Goal: Task Accomplishment & Management: Complete application form

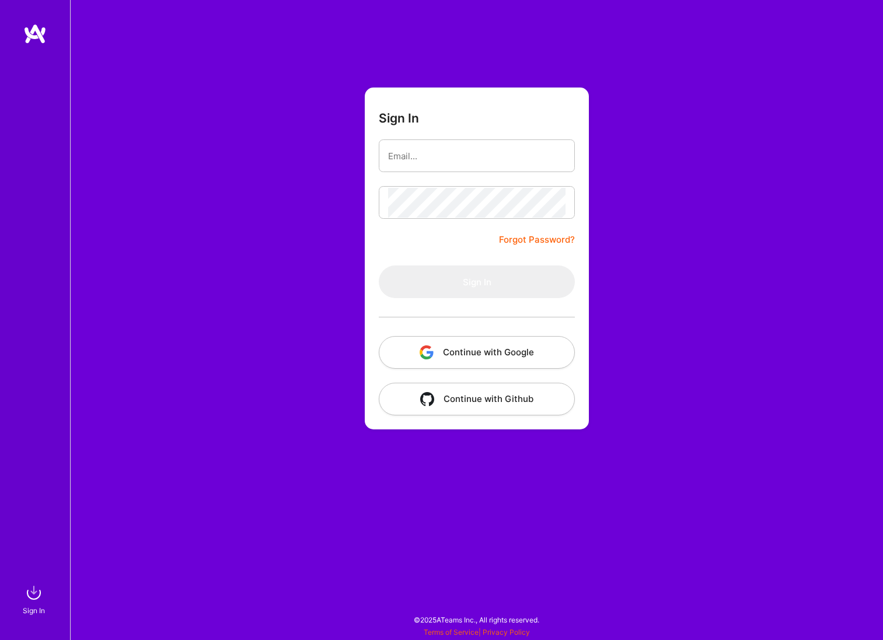
type input "[EMAIL_ADDRESS][DOMAIN_NAME]"
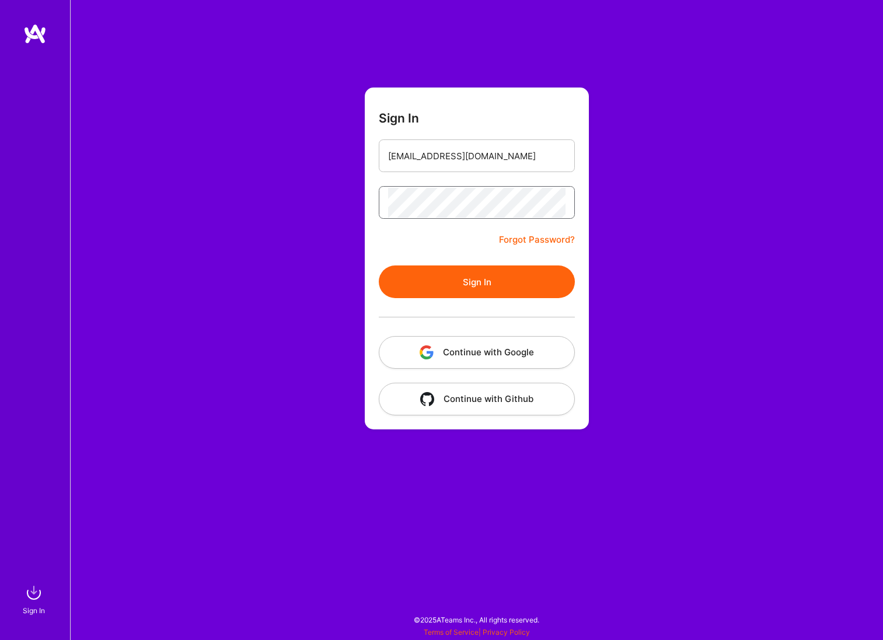
click at [379, 265] on button "Sign In" at bounding box center [477, 281] width 196 height 33
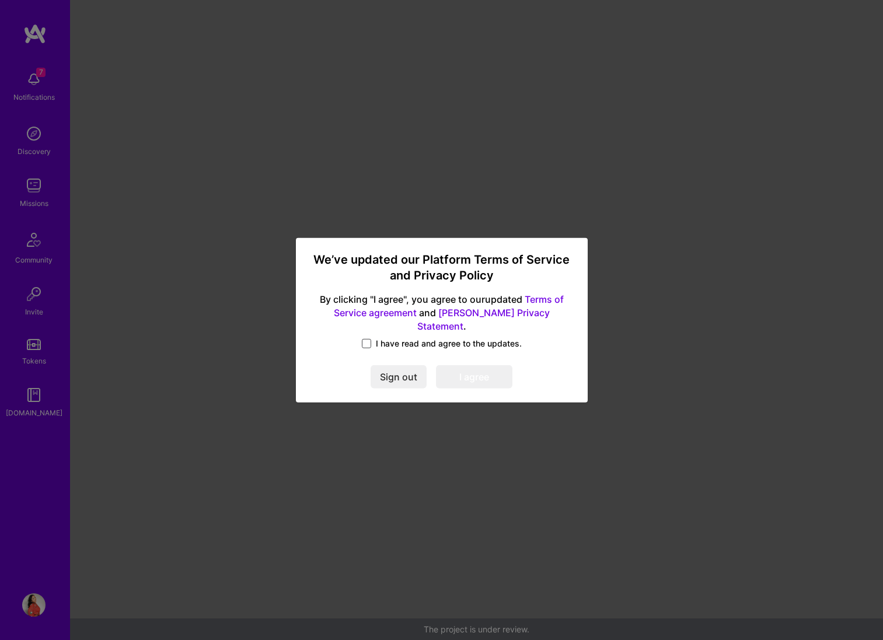
click at [366, 340] on span at bounding box center [366, 343] width 9 height 9
click at [0, 0] on input "I have read and agree to the updates." at bounding box center [0, 0] width 0 height 0
click at [467, 365] on button "I agree" at bounding box center [474, 376] width 76 height 23
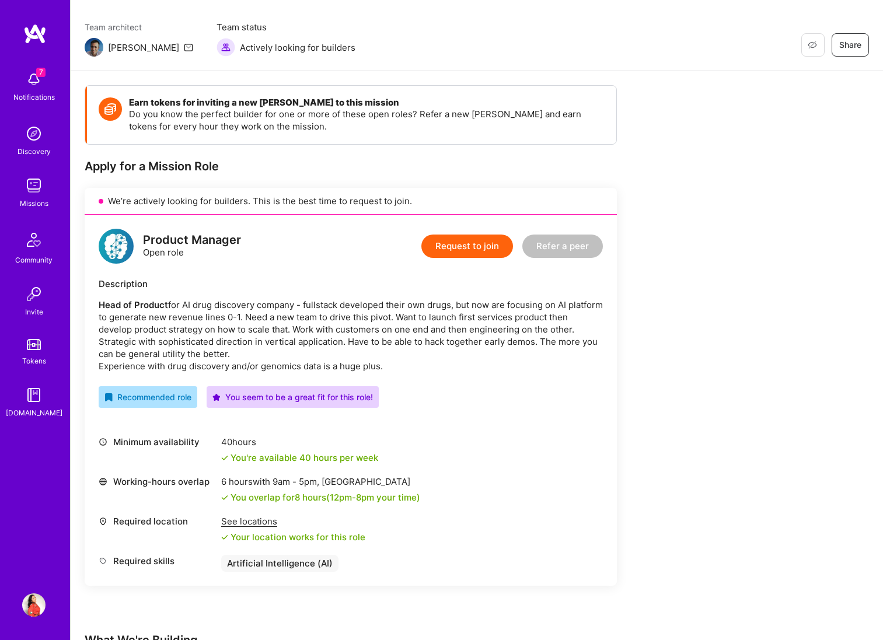
scroll to position [49, 0]
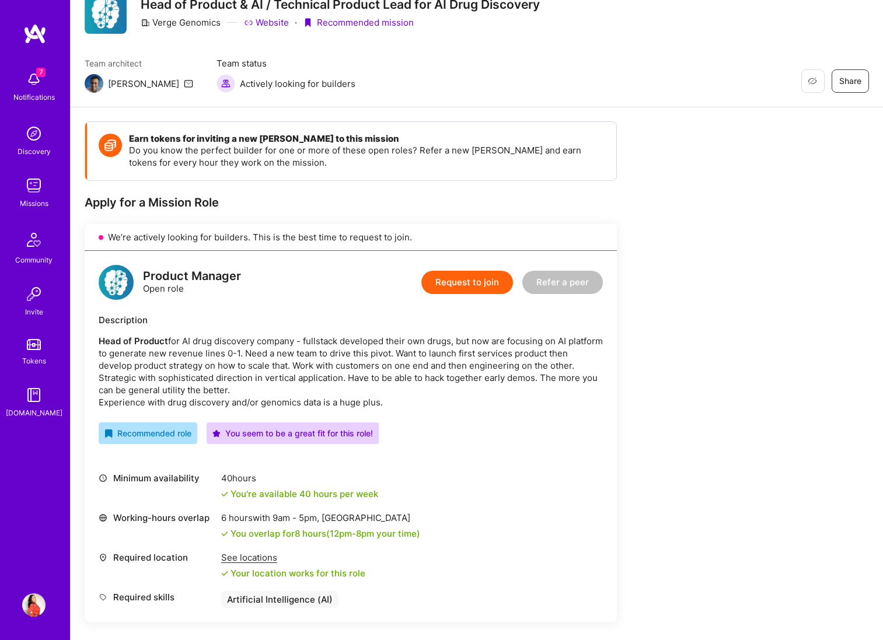
click at [456, 284] on button "Request to join" at bounding box center [467, 282] width 92 height 23
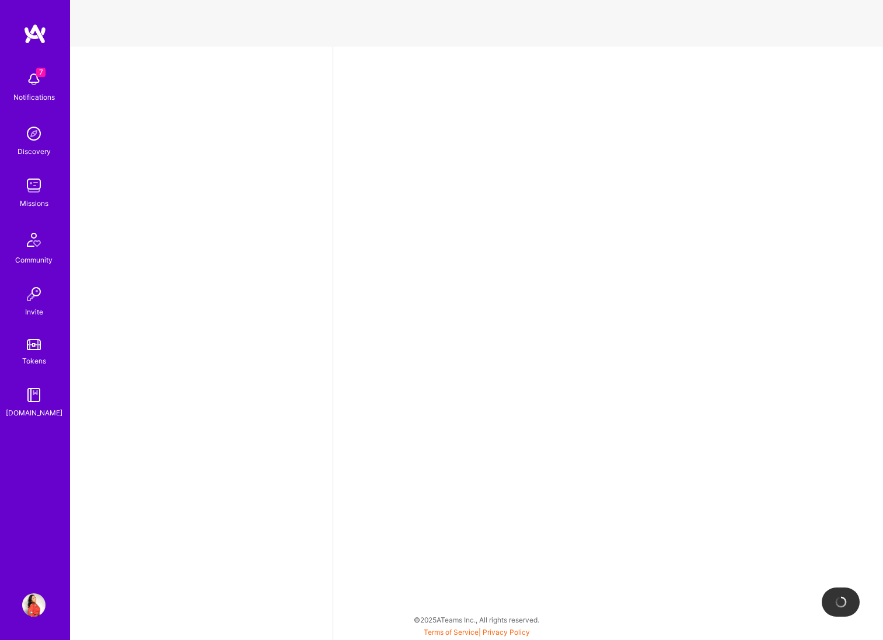
select select "US"
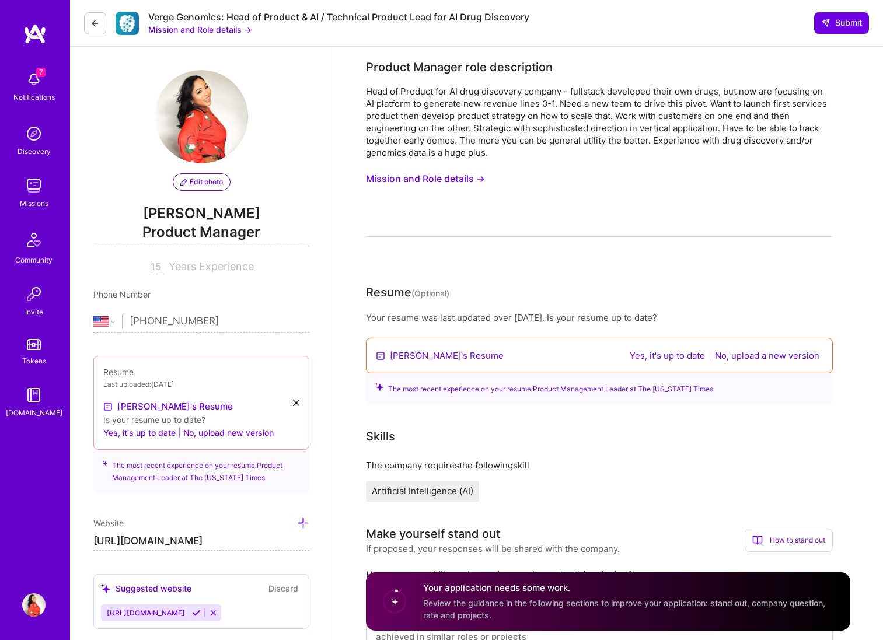
click at [736, 357] on button "No, upload a new version" at bounding box center [766, 355] width 111 height 13
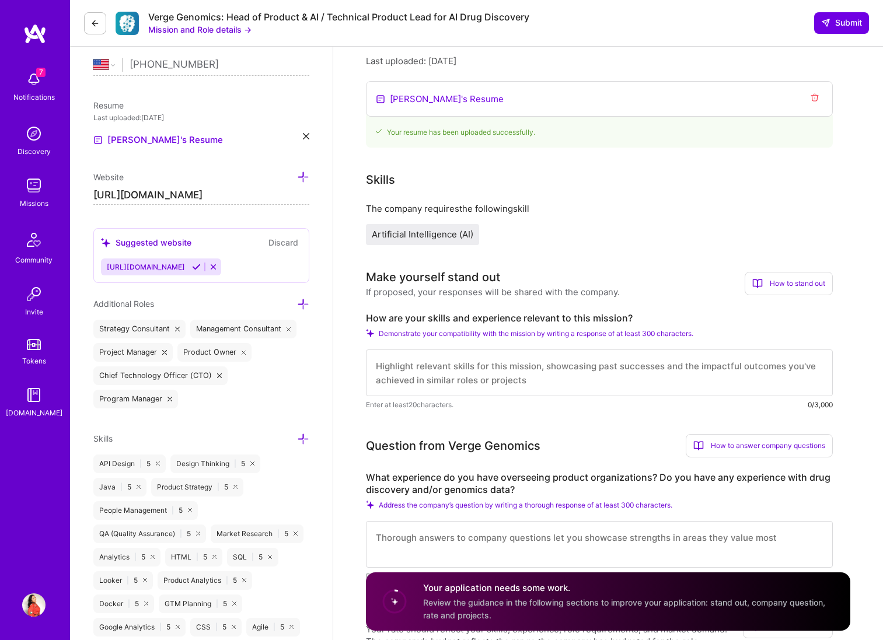
scroll to position [261, 0]
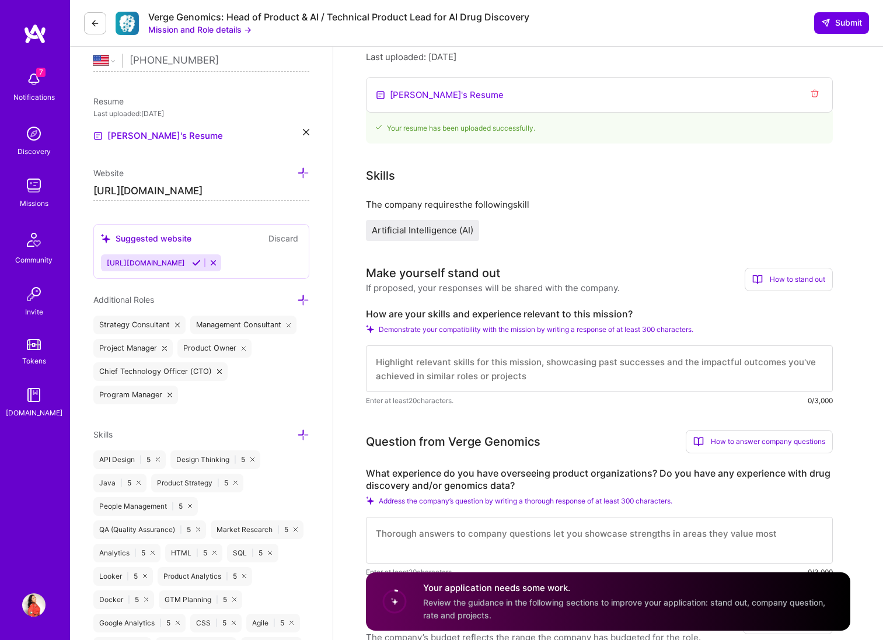
click at [391, 363] on textarea at bounding box center [599, 368] width 467 height 47
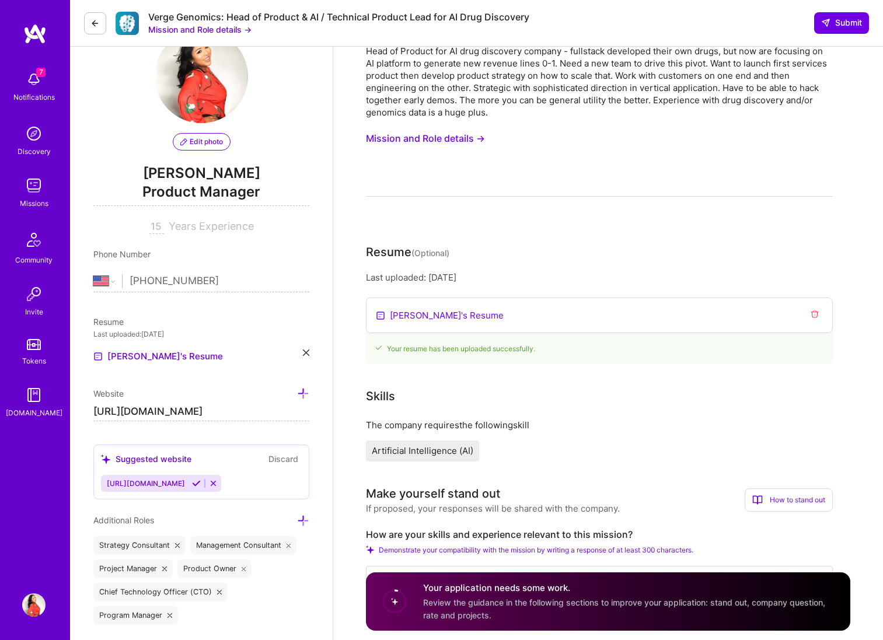
scroll to position [0, 0]
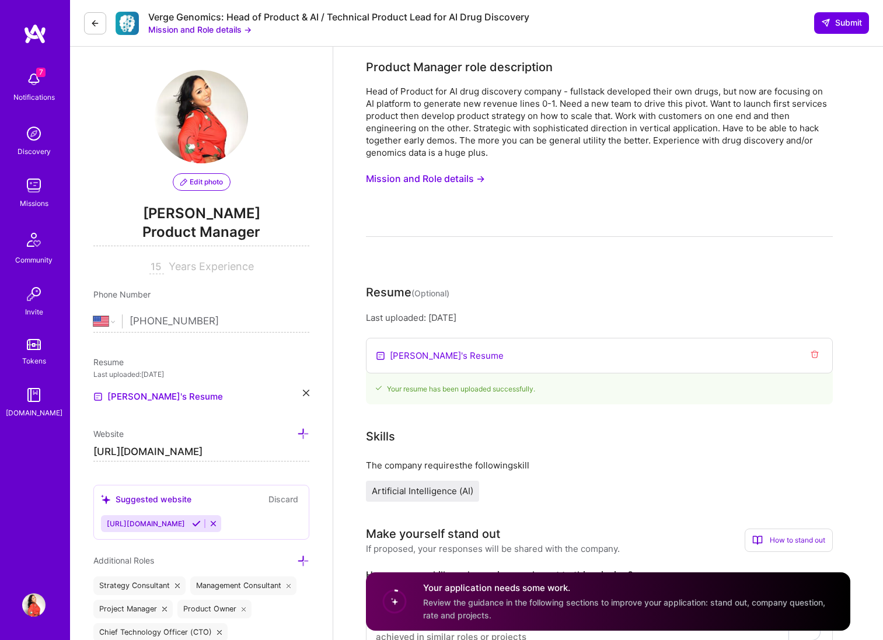
click at [433, 177] on button "Mission and Role details →" at bounding box center [425, 179] width 119 height 22
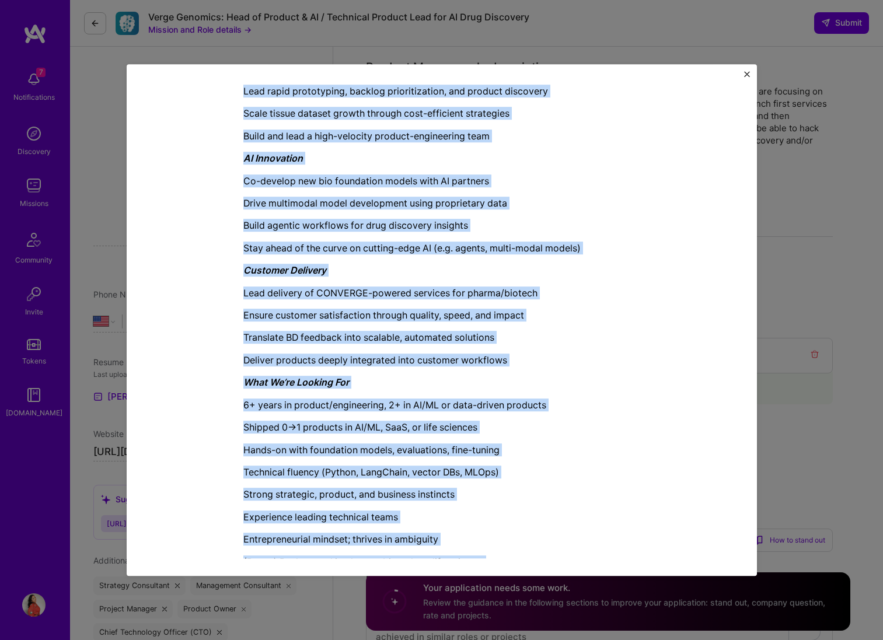
scroll to position [989, 0]
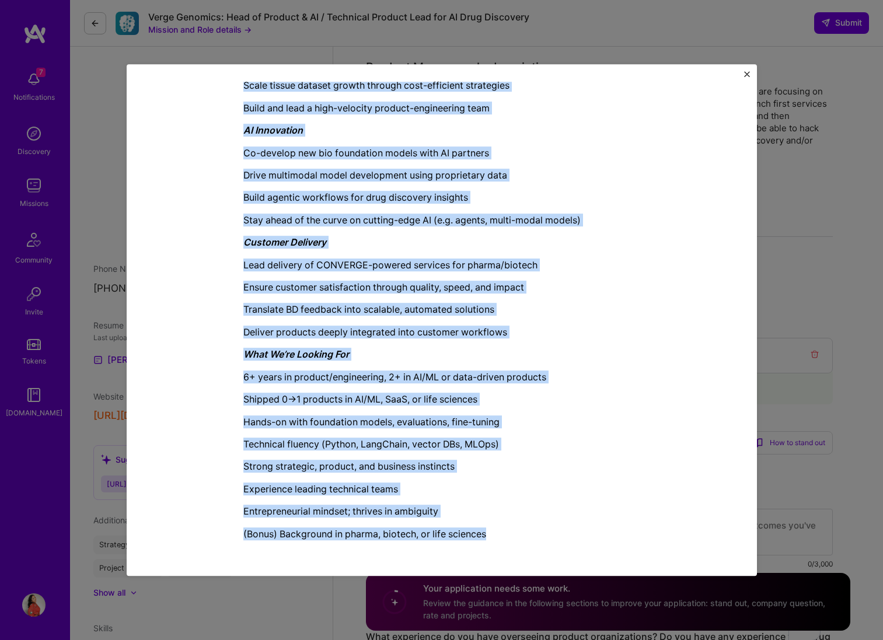
drag, startPoint x: 244, startPoint y: 155, endPoint x: 535, endPoint y: 533, distance: 477.6
copy div "Loremip Dolorsi amet consectetur Adip el Seddoei tem IN utla etdolorem aliquae …"
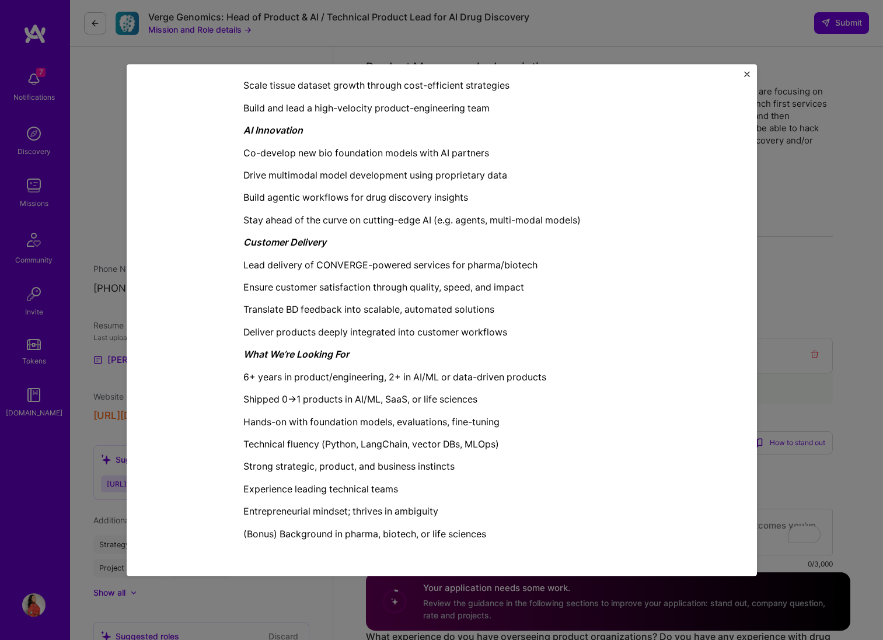
click at [579, 33] on div "Mission Description and Role Details Product Manager role description Head of P…" at bounding box center [441, 320] width 883 height 640
click at [742, 74] on div "Mission Description and Role Details Product Manager role description Head of P…" at bounding box center [442, 320] width 630 height 512
click at [744, 73] on img "Close" at bounding box center [747, 74] width 6 height 6
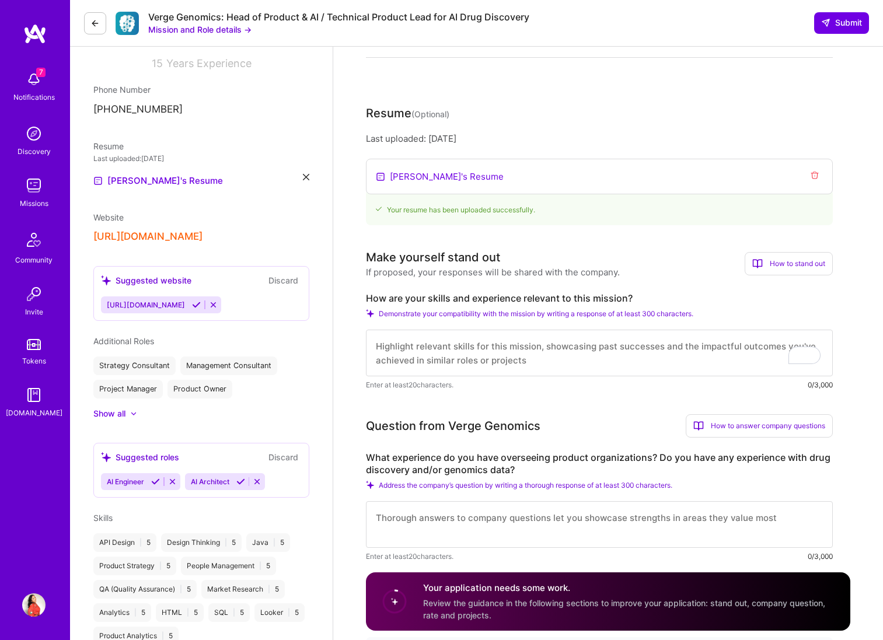
scroll to position [181, 0]
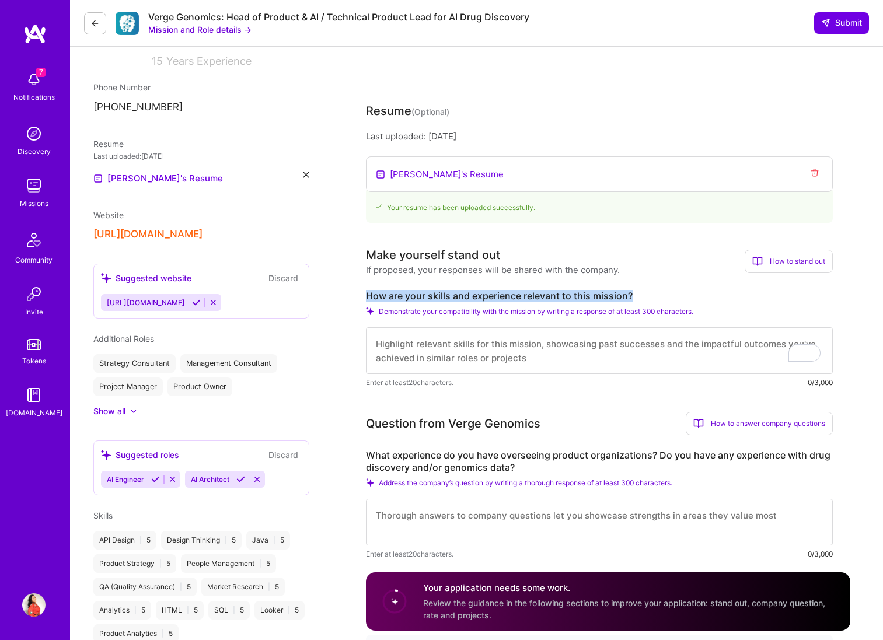
drag, startPoint x: 362, startPoint y: 291, endPoint x: 639, endPoint y: 295, distance: 277.1
copy label "How are your skills and experience relevant to this mission?"
click at [407, 354] on textarea "To enrich screen reader interactions, please activate Accessibility in Grammarl…" at bounding box center [599, 350] width 467 height 47
paste textarea "L ipsu dolor si ametco adipisc eli seddoeiusm, tempor, inc utlab et dolorem, al…"
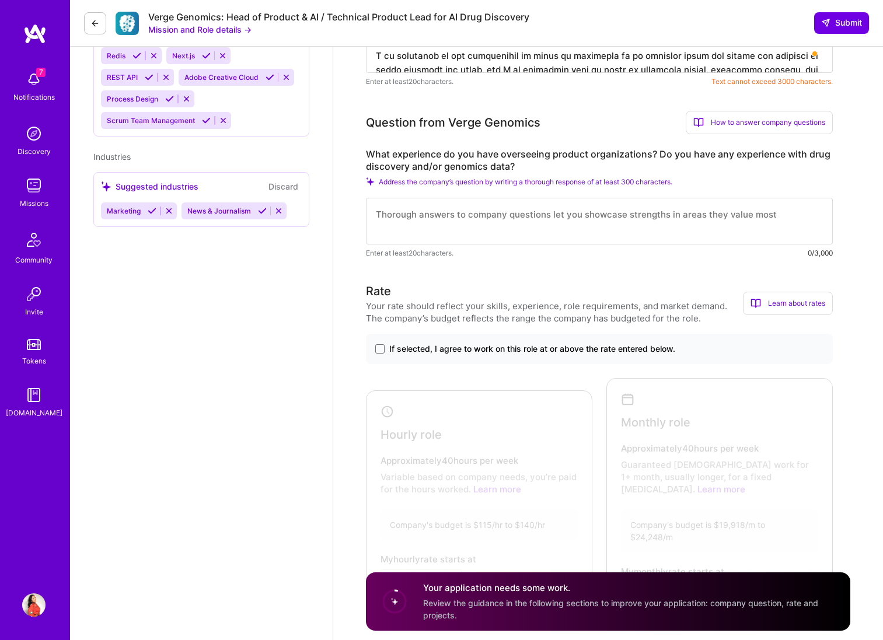
scroll to position [940, 0]
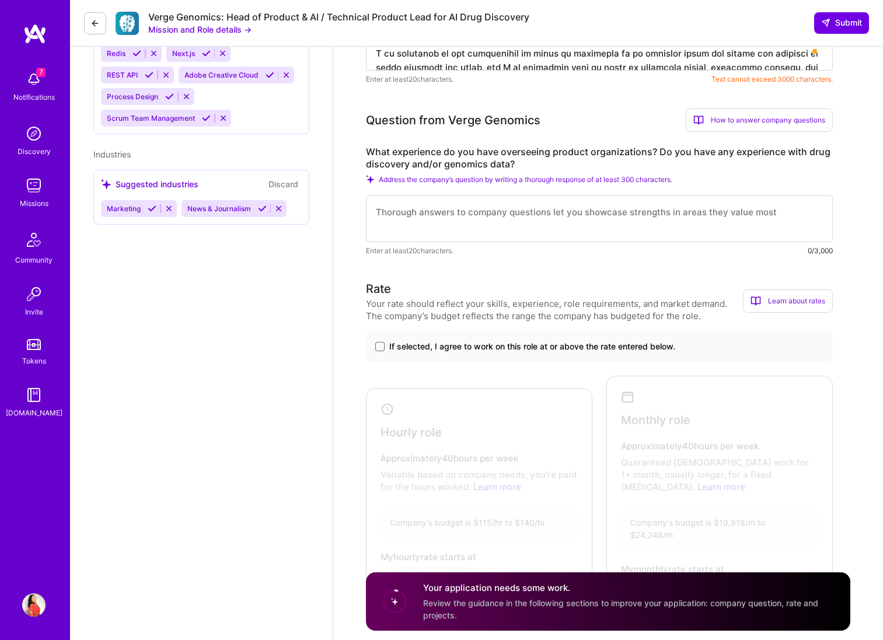
type textarea "L ipsu dolor si ametco adipisc eli seddoeiusm, tempor, inc utlab et dolorem, al…"
click at [366, 147] on label "What experience do you have overseeing product organizations? Do you have any e…" at bounding box center [599, 158] width 467 height 25
click at [368, 150] on label "What experience do you have overseeing product organizations? Do you have any e…" at bounding box center [599, 158] width 467 height 25
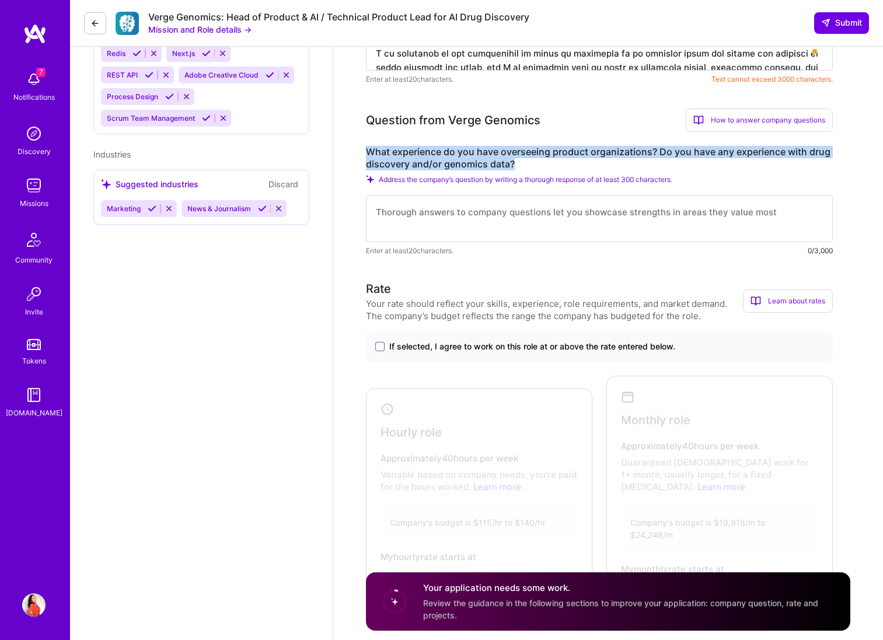
drag, startPoint x: 370, startPoint y: 149, endPoint x: 583, endPoint y: 166, distance: 213.0
click at [583, 166] on div "Product Manager role description Head of Product for AI drug discovery company …" at bounding box center [608, 563] width 550 height 2914
copy label "What experience do you have overseeing product organizations? Do you have any e…"
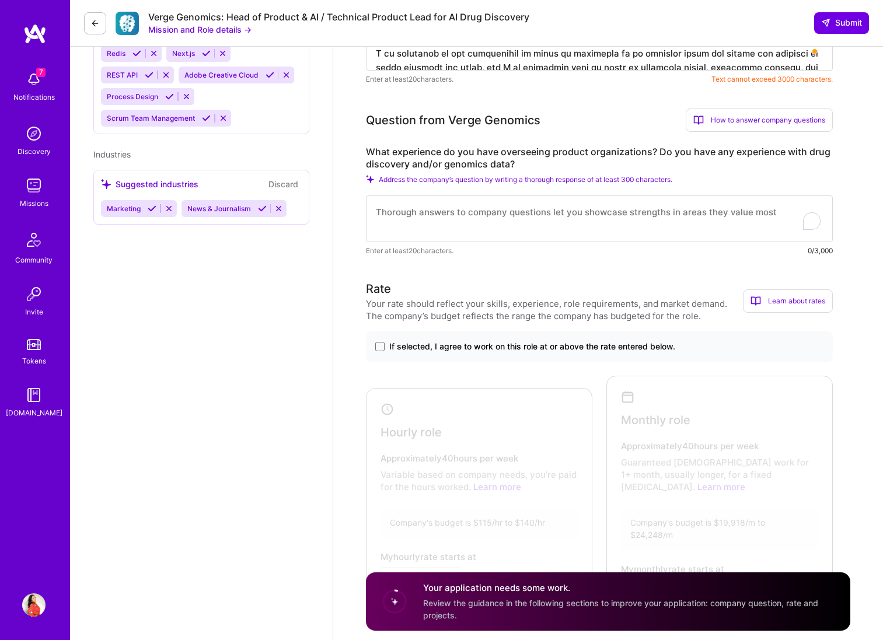
click at [448, 212] on textarea "To enrich screen reader interactions, please activate Accessibility in Grammarl…" at bounding box center [599, 218] width 467 height 47
paste textarea "L ipsu dolo s ametco ad elitseddoe tempori utlabor etdoloremagna, aliquae admi …"
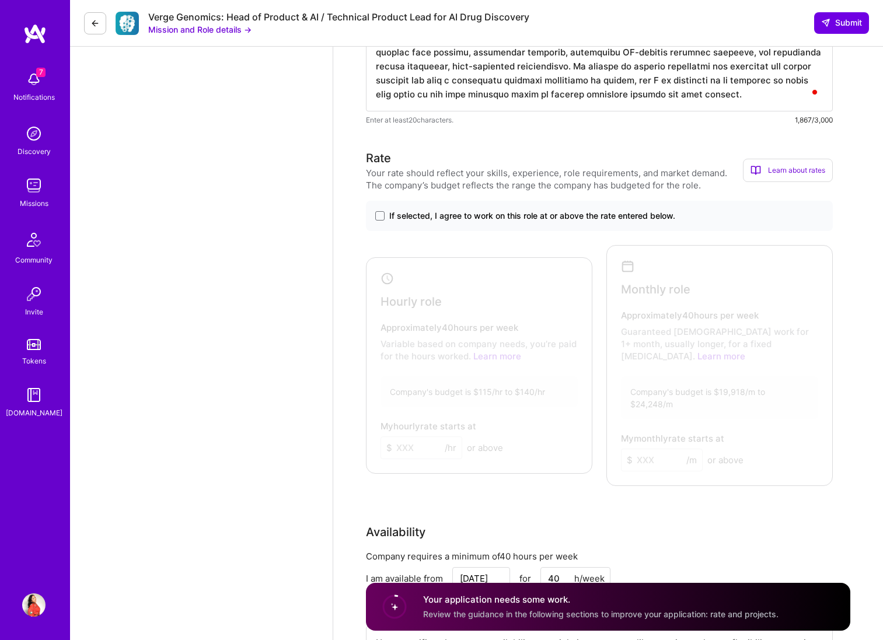
scroll to position [1346, 0]
type textarea "L ipsu dolo s ametco ad elitseddoe tempori utlabor etdoloremagna, aliquae admi …"
click at [379, 215] on span at bounding box center [379, 214] width 9 height 9
click at [0, 0] on input "If selected, I agree to work on this role at or above the rate entered below." at bounding box center [0, 0] width 0 height 0
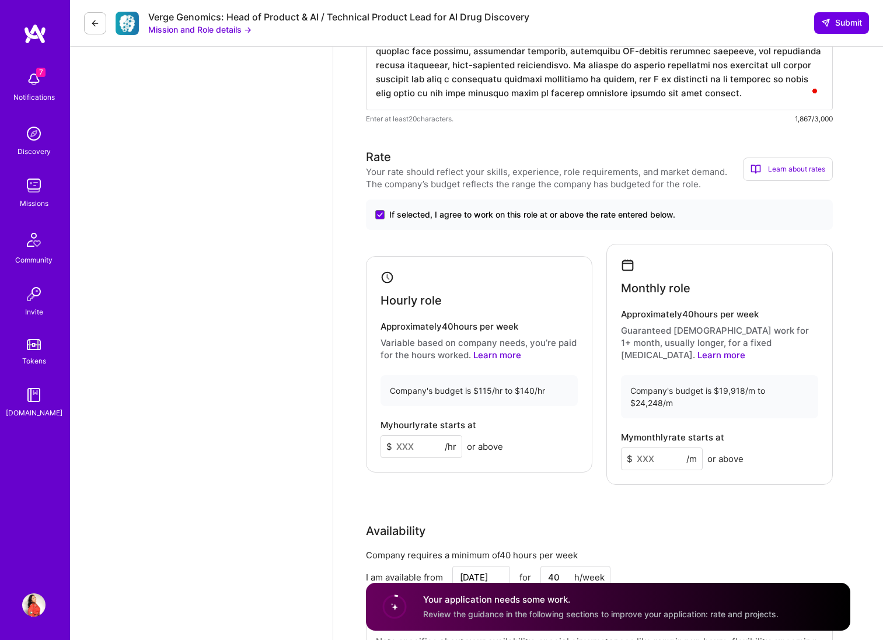
click at [430, 435] on input at bounding box center [421, 446] width 82 height 23
type input "130"
click at [767, 522] on div "Availability" at bounding box center [599, 531] width 467 height 18
click at [649, 447] on input at bounding box center [662, 458] width 82 height 23
type input "20"
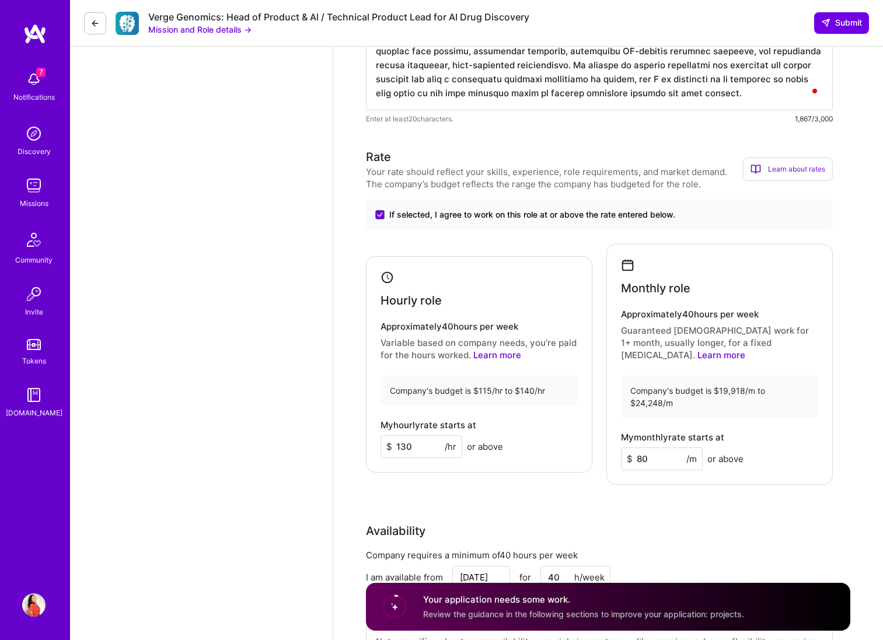
type input "8"
type input "20"
type input "20800"
click at [709, 487] on div "Rate Your rate should reflect your skills, experience, role requirements, and m…" at bounding box center [608, 417] width 484 height 539
click at [688, 492] on div "Rate Your rate should reflect your skills, experience, role requirements, and m…" at bounding box center [608, 417] width 484 height 539
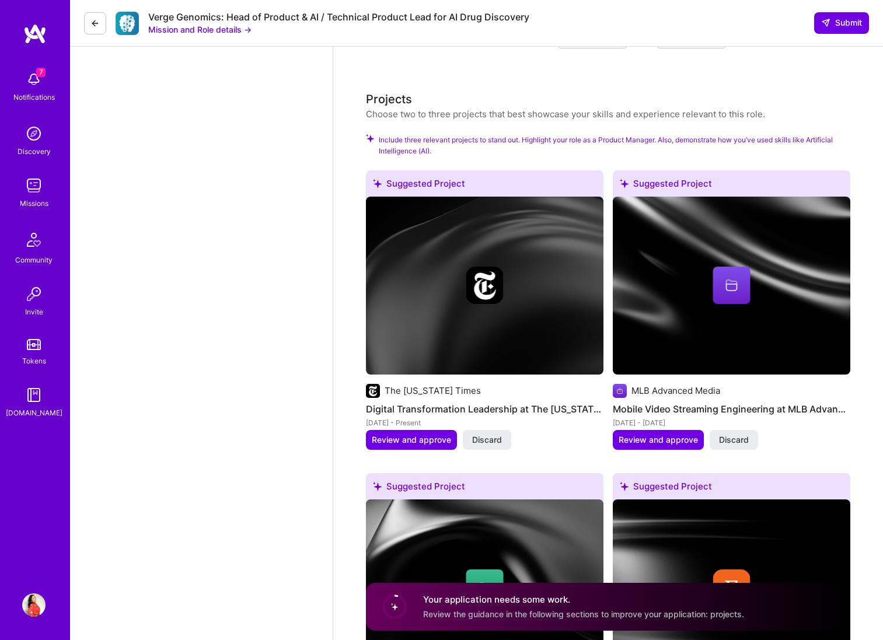
scroll to position [2074, 0]
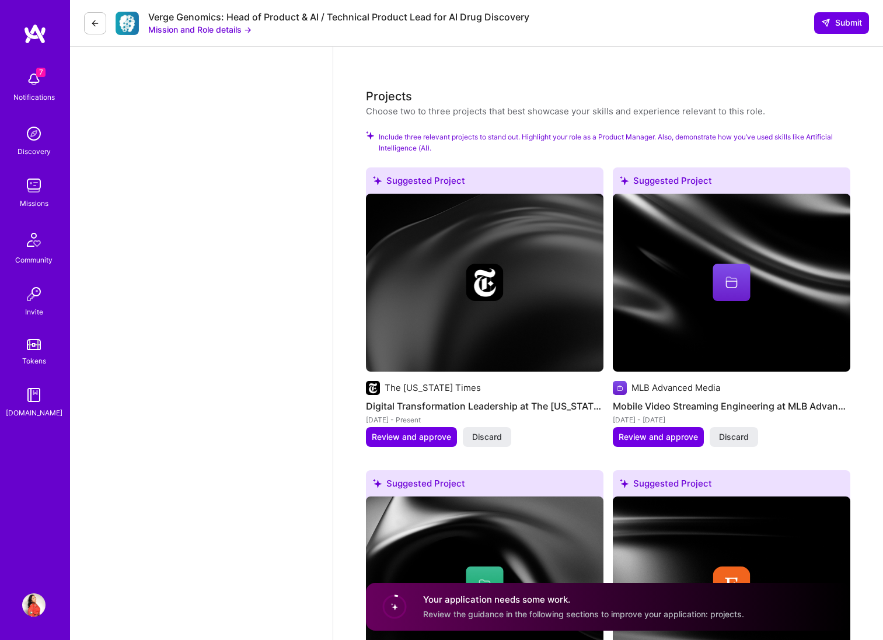
click at [438, 274] on div at bounding box center [484, 282] width 237 height 37
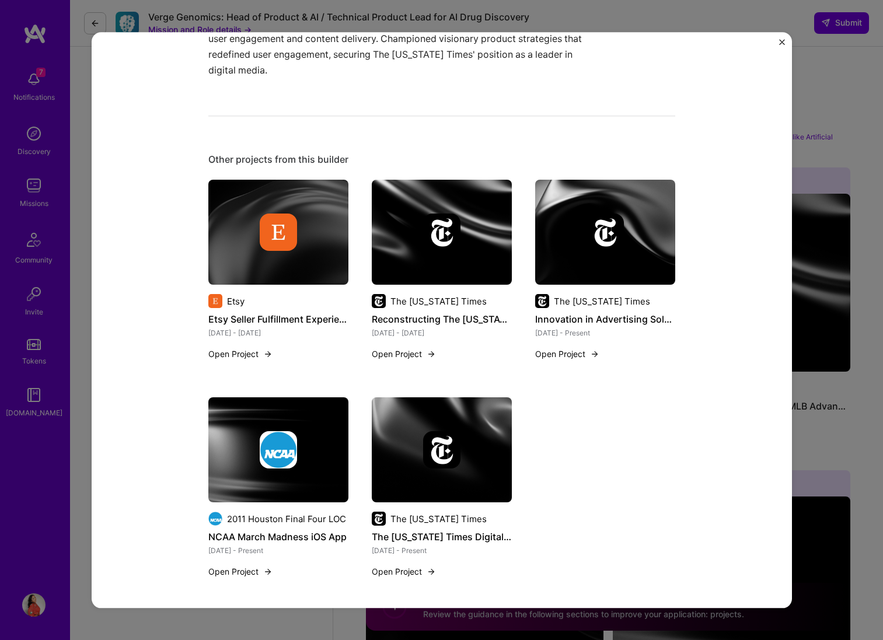
scroll to position [457, 0]
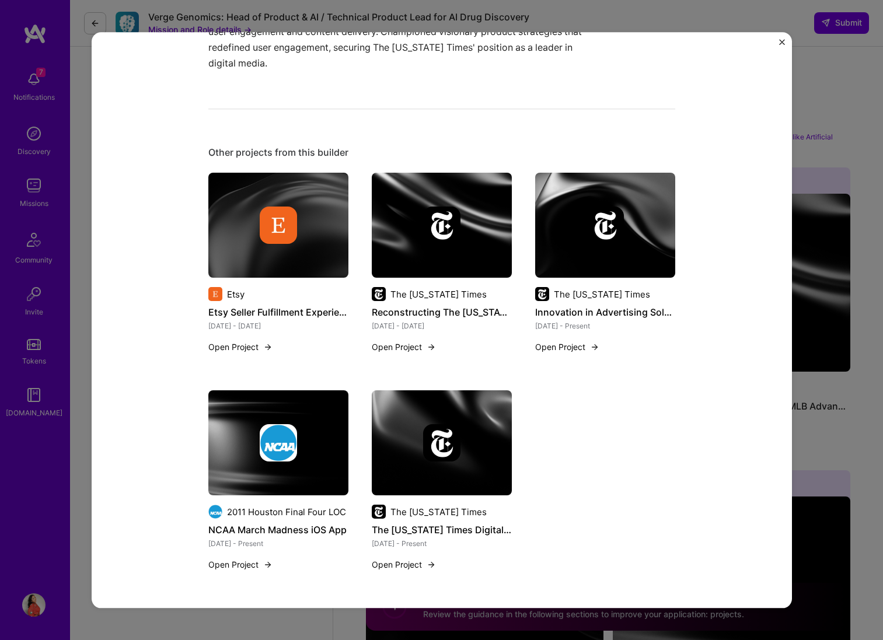
click at [783, 40] on img "Close" at bounding box center [782, 42] width 6 height 6
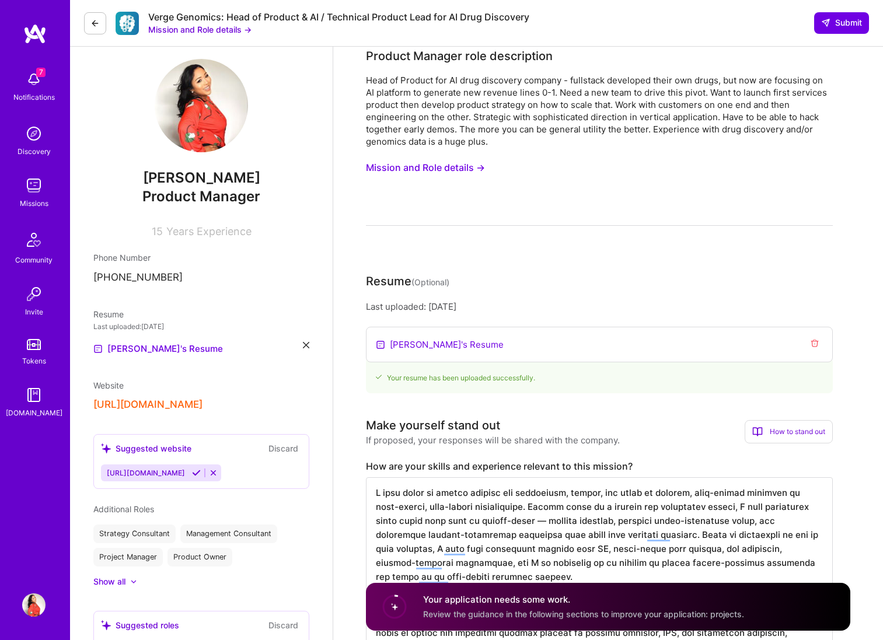
scroll to position [13, 0]
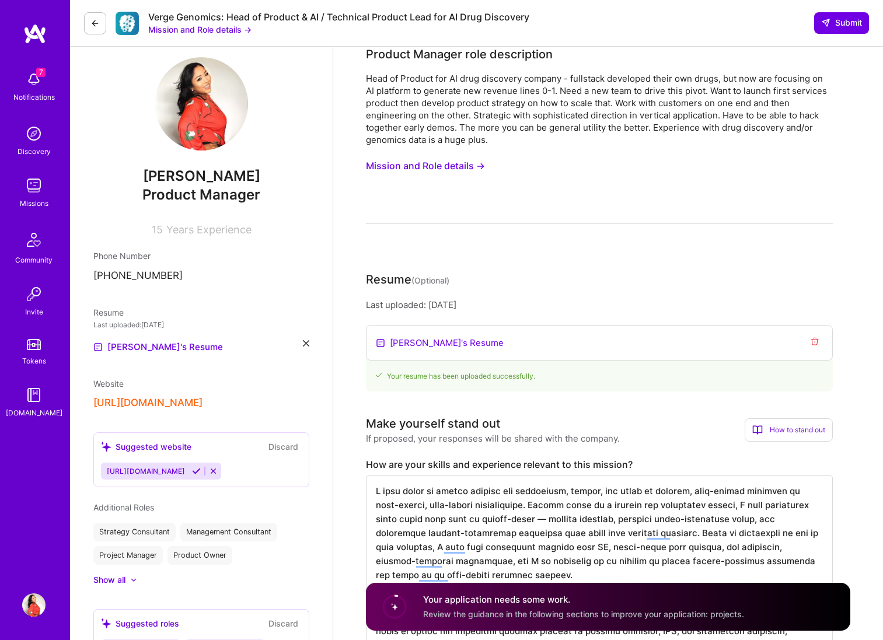
click at [33, 83] on img at bounding box center [33, 79] width 23 height 23
click at [35, 603] on img at bounding box center [33, 604] width 23 height 23
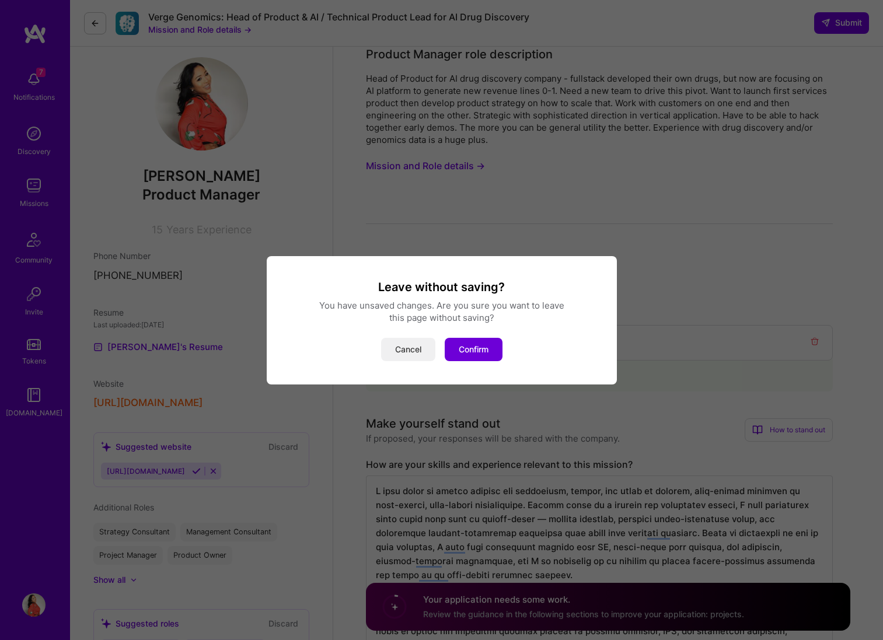
click at [407, 354] on button "Cancel" at bounding box center [408, 349] width 54 height 23
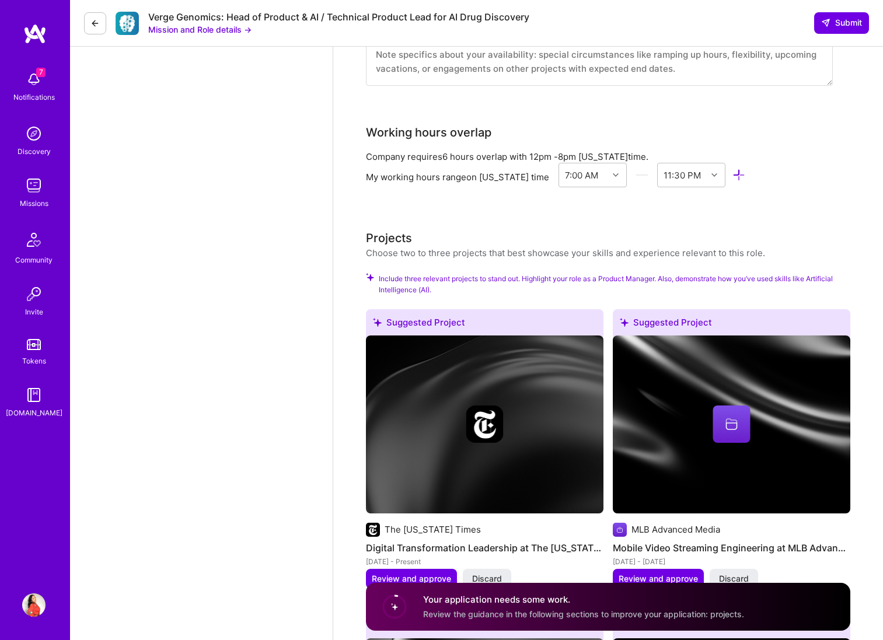
scroll to position [1951, 0]
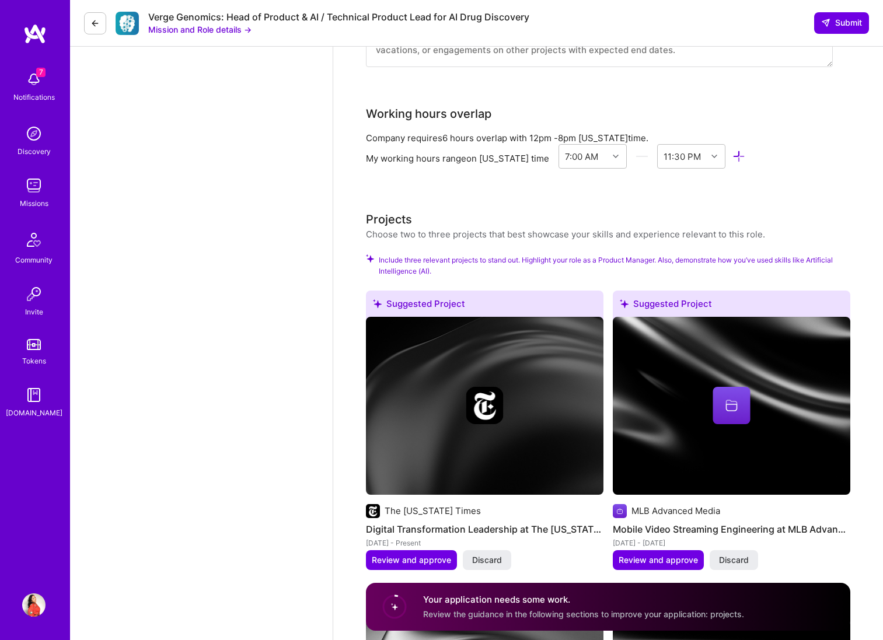
click at [406, 254] on span "Include three relevant projects to stand out. Highlight your role as a Product …" at bounding box center [614, 265] width 471 height 22
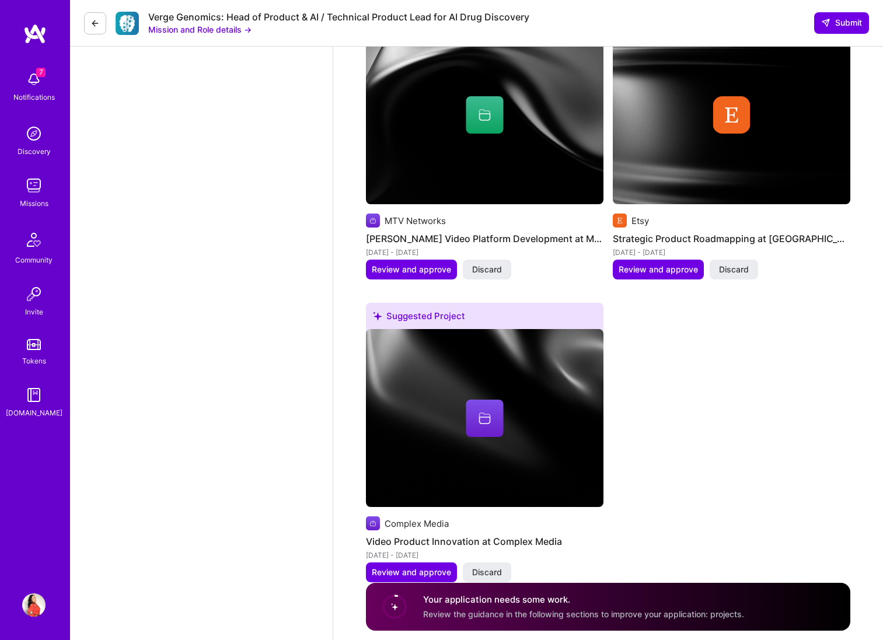
scroll to position [2559, 0]
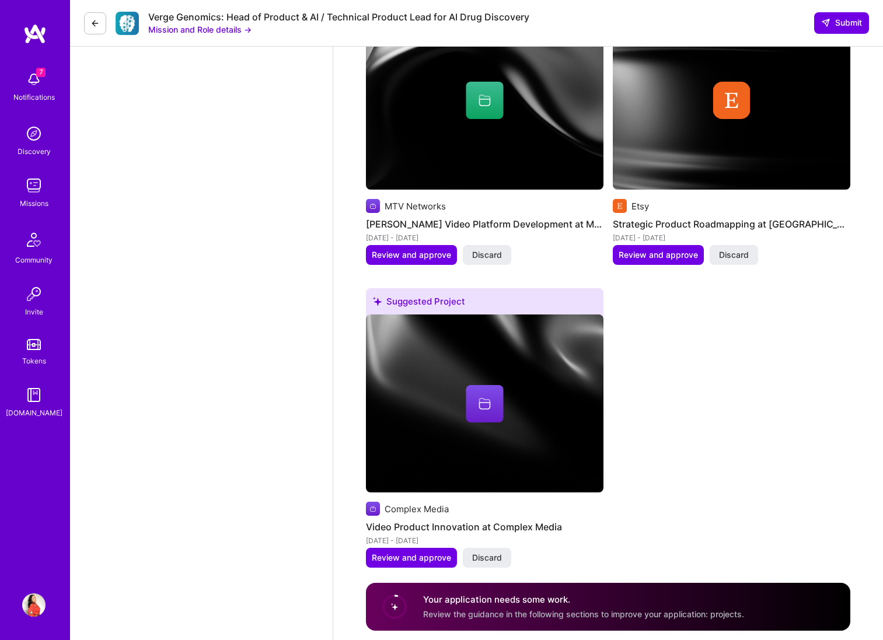
click at [32, 29] on img at bounding box center [34, 33] width 23 height 21
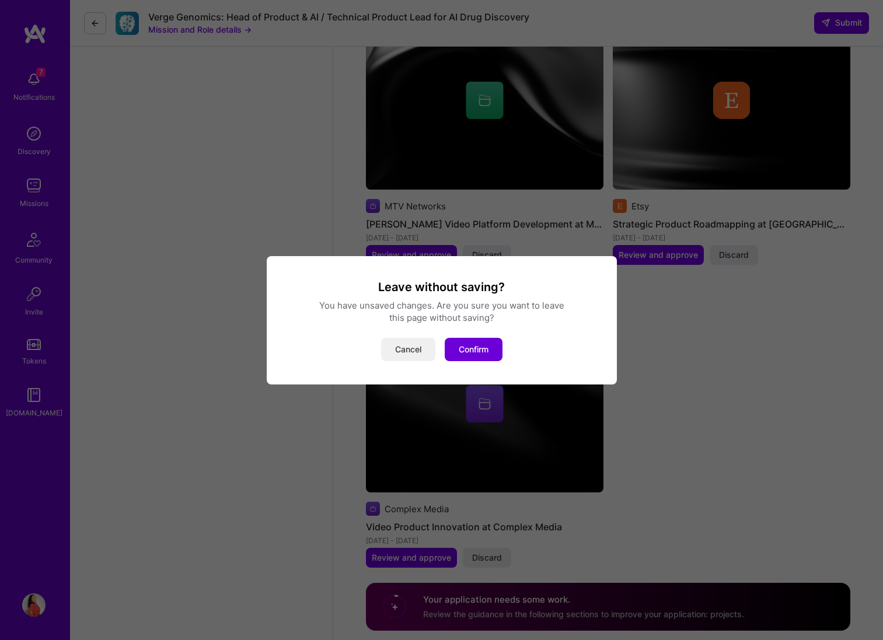
click at [405, 351] on button "Cancel" at bounding box center [408, 349] width 54 height 23
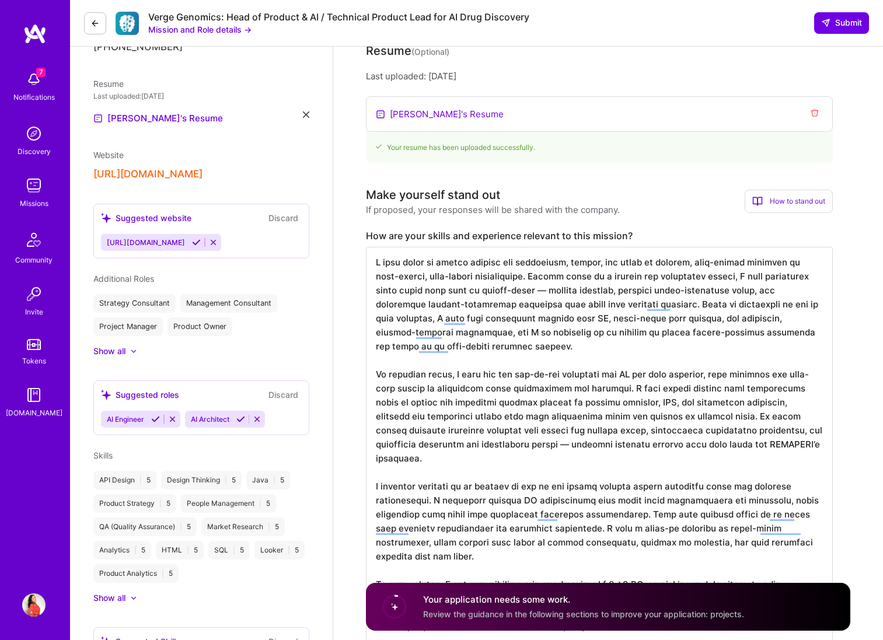
scroll to position [0, 0]
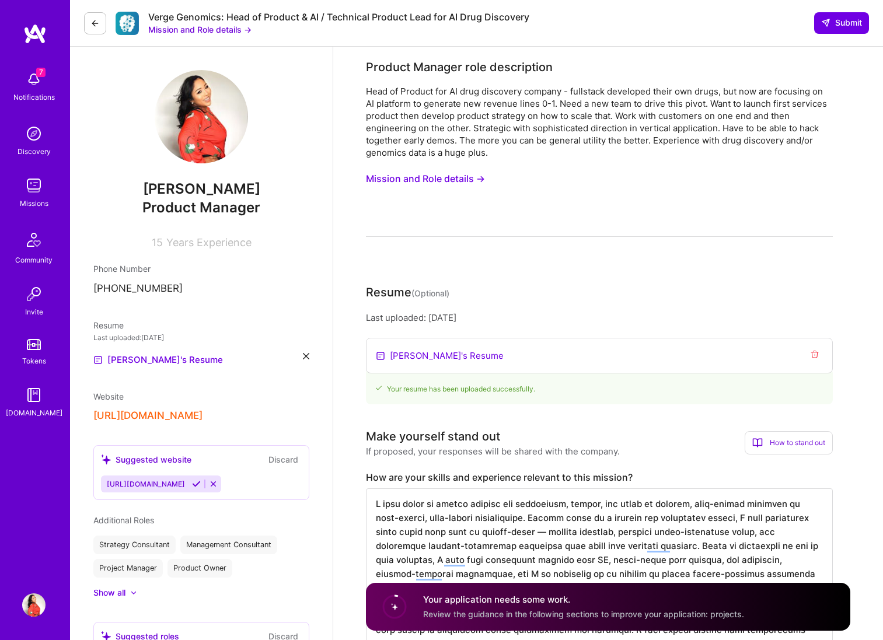
click at [30, 134] on img at bounding box center [33, 133] width 23 height 23
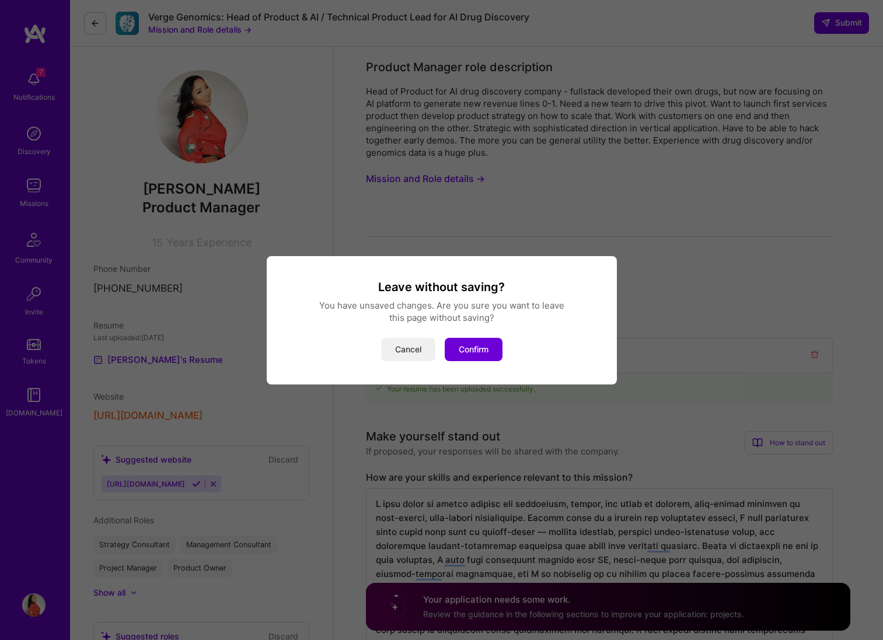
click at [407, 351] on button "Cancel" at bounding box center [408, 349] width 54 height 23
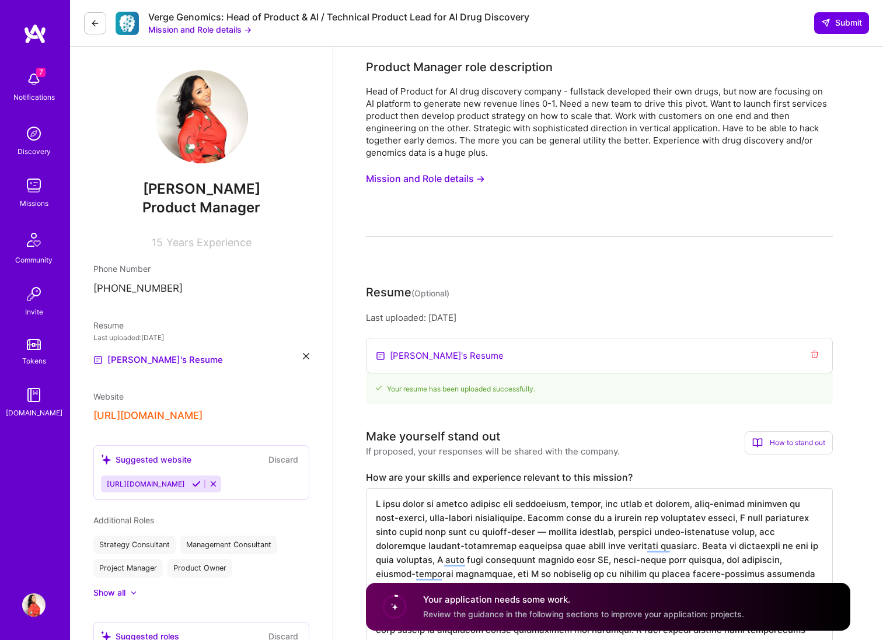
click at [39, 412] on div "[DOMAIN_NAME]" at bounding box center [34, 413] width 57 height 12
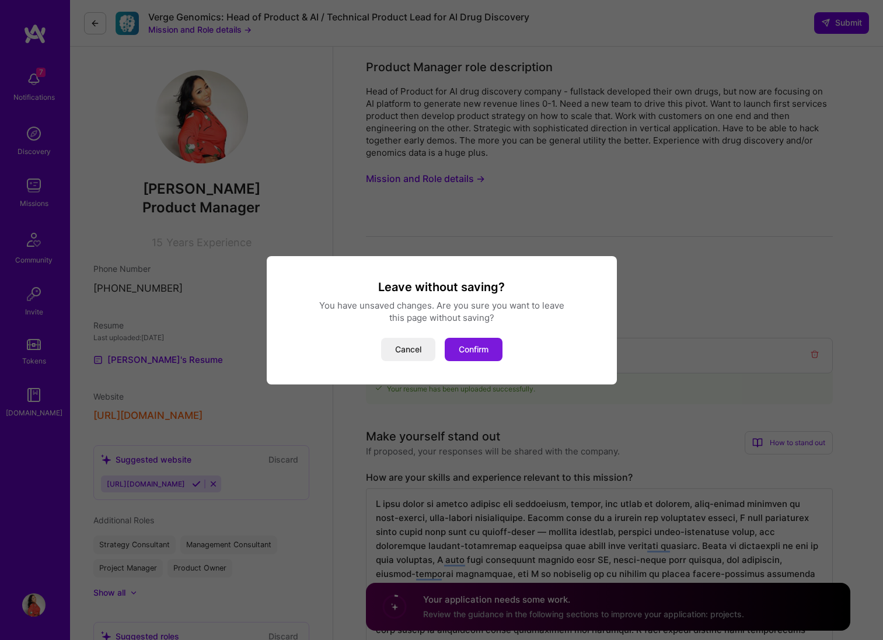
click at [459, 351] on button "Confirm" at bounding box center [474, 349] width 58 height 23
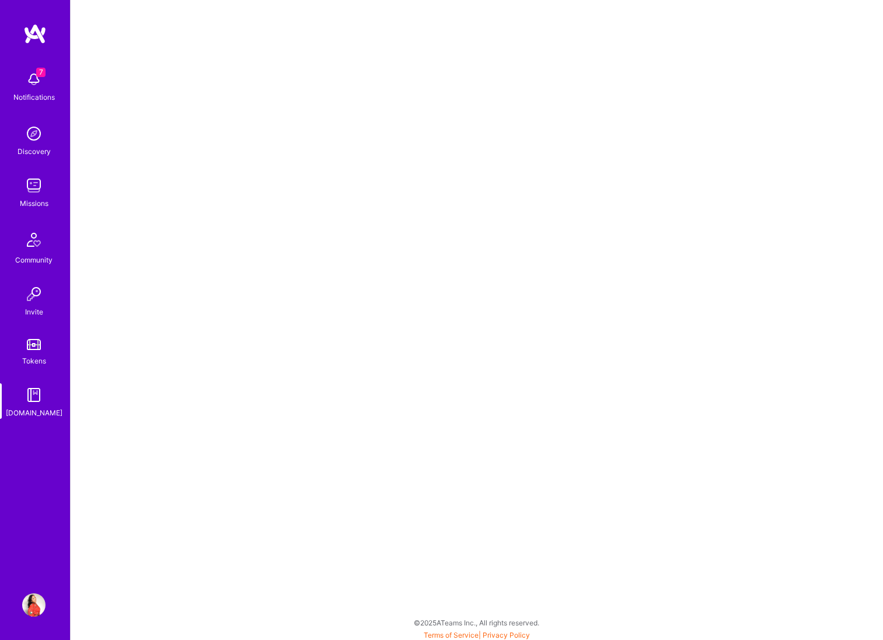
click at [25, 76] on img at bounding box center [33, 79] width 23 height 23
click at [25, 144] on img at bounding box center [33, 133] width 23 height 23
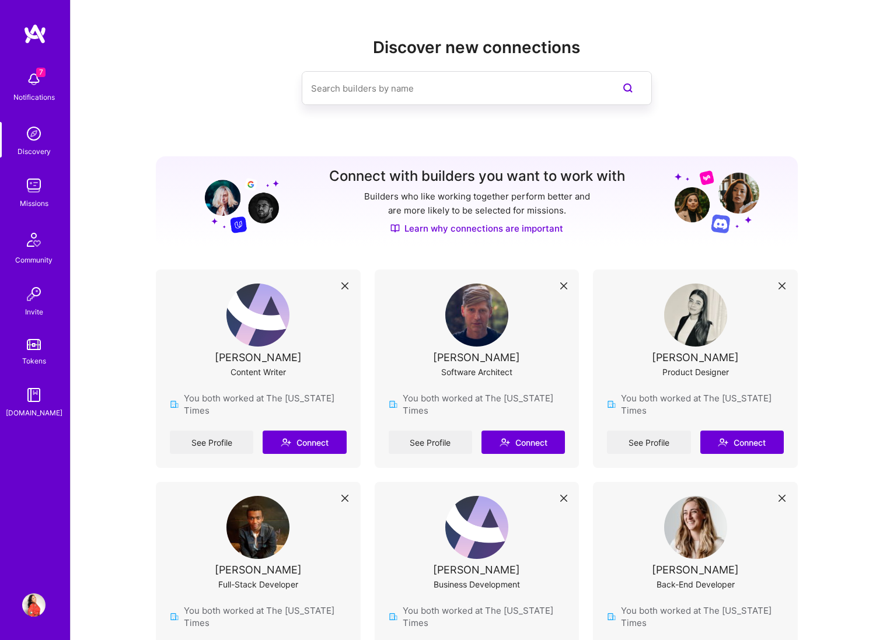
click at [29, 602] on img at bounding box center [33, 604] width 23 height 23
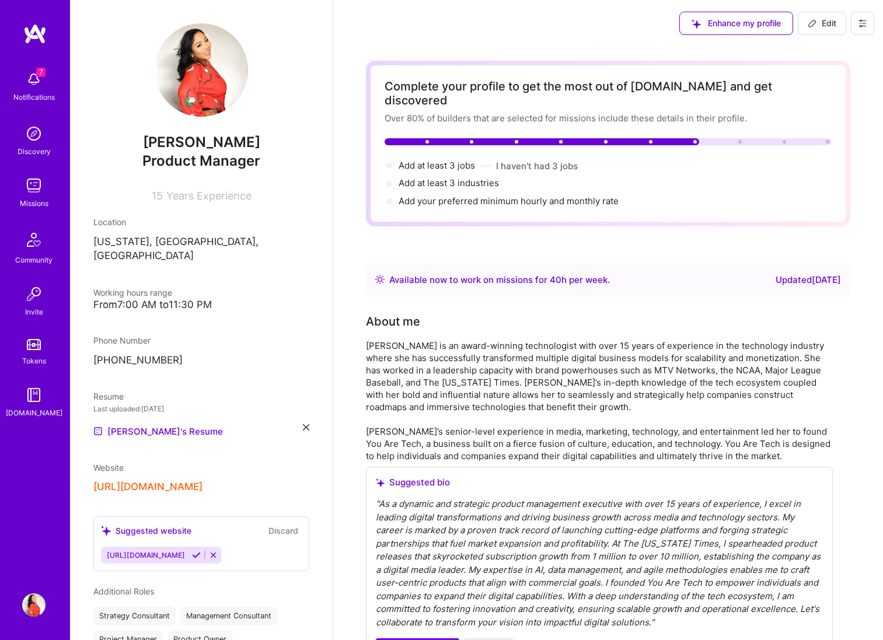
click at [814, 28] on span "Edit" at bounding box center [821, 24] width 29 height 12
select select "US"
select select "Right Now"
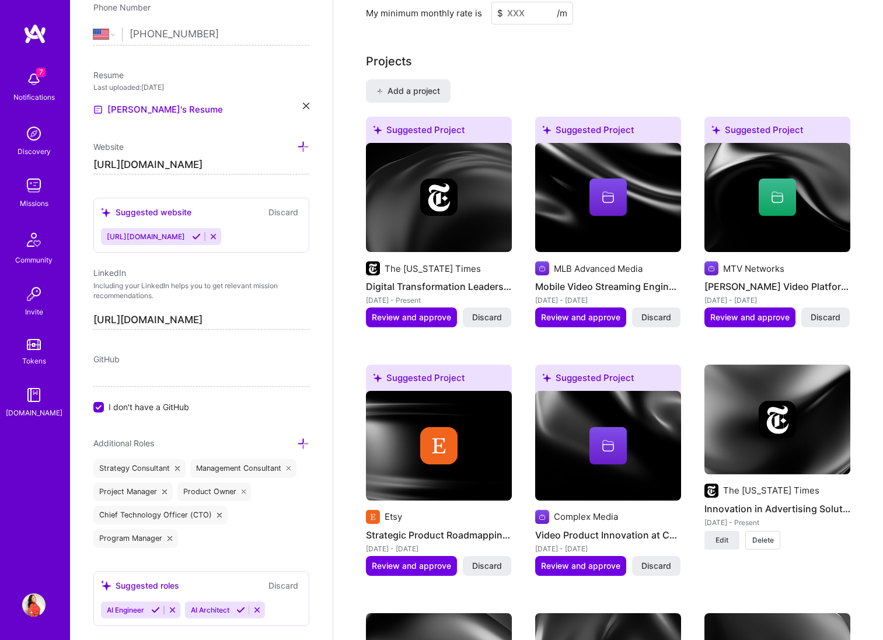
scroll to position [1073, 0]
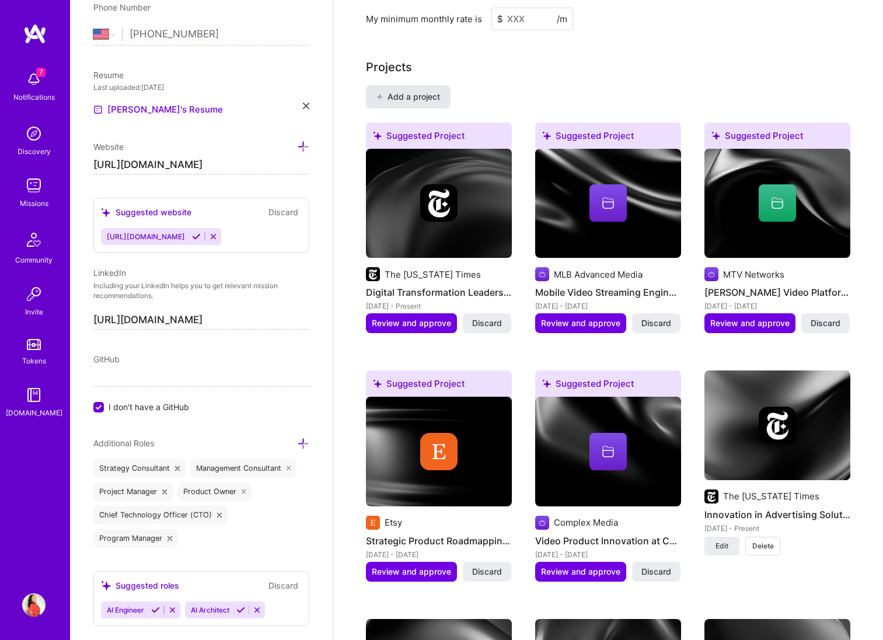
click at [409, 91] on span "Add a project" at bounding box center [408, 97] width 64 height 12
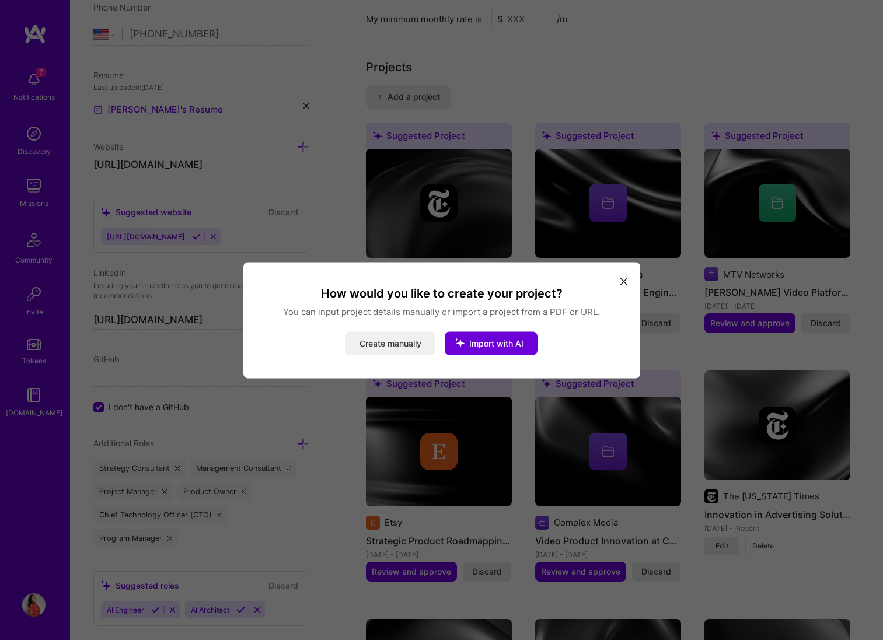
click at [392, 349] on button "Create manually" at bounding box center [390, 342] width 90 height 23
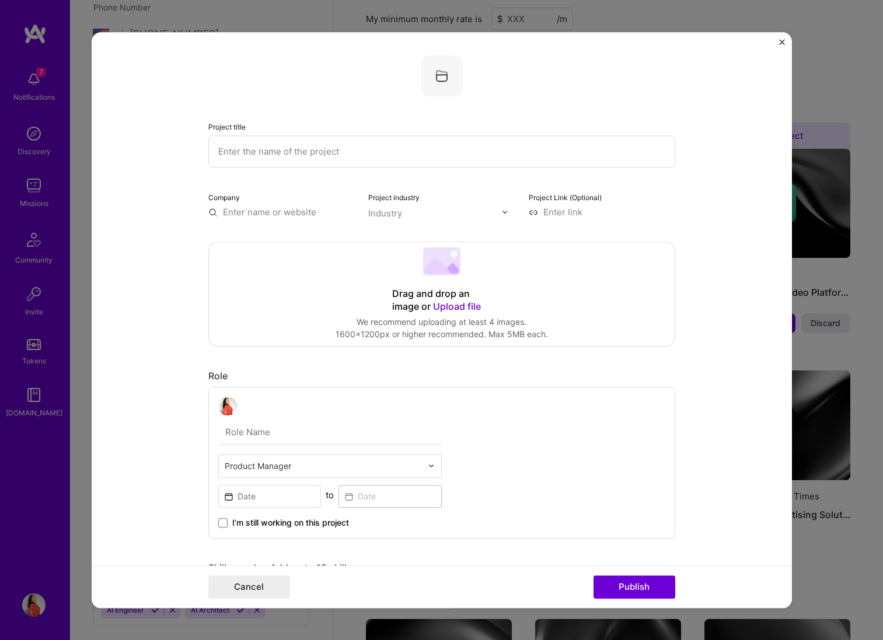
scroll to position [0, 0]
click at [327, 163] on input "text" at bounding box center [441, 152] width 467 height 32
type input "Digital Marketing Optimization Platform"
click at [283, 212] on input "text" at bounding box center [281, 213] width 146 height 12
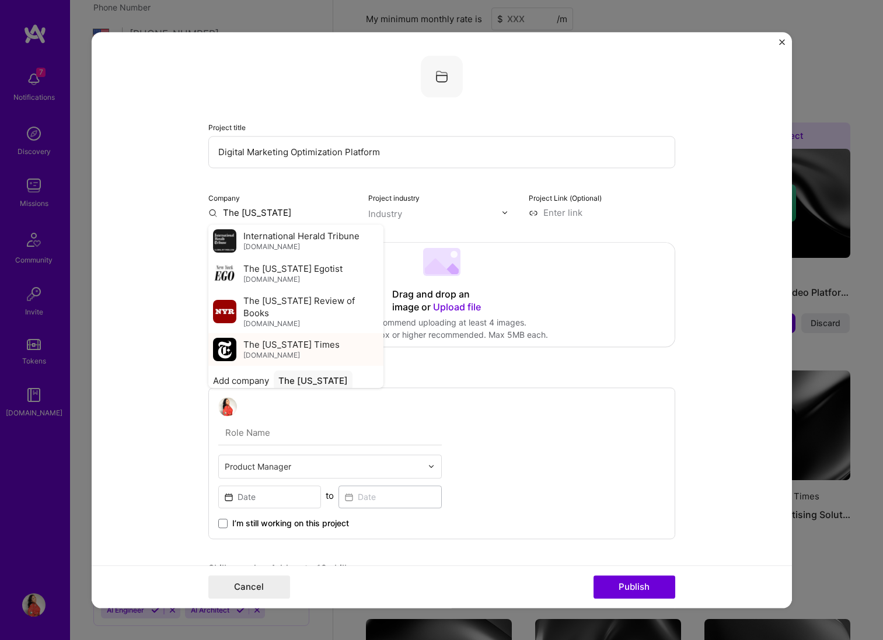
click at [273, 338] on span "The [US_STATE] Times" at bounding box center [291, 344] width 96 height 12
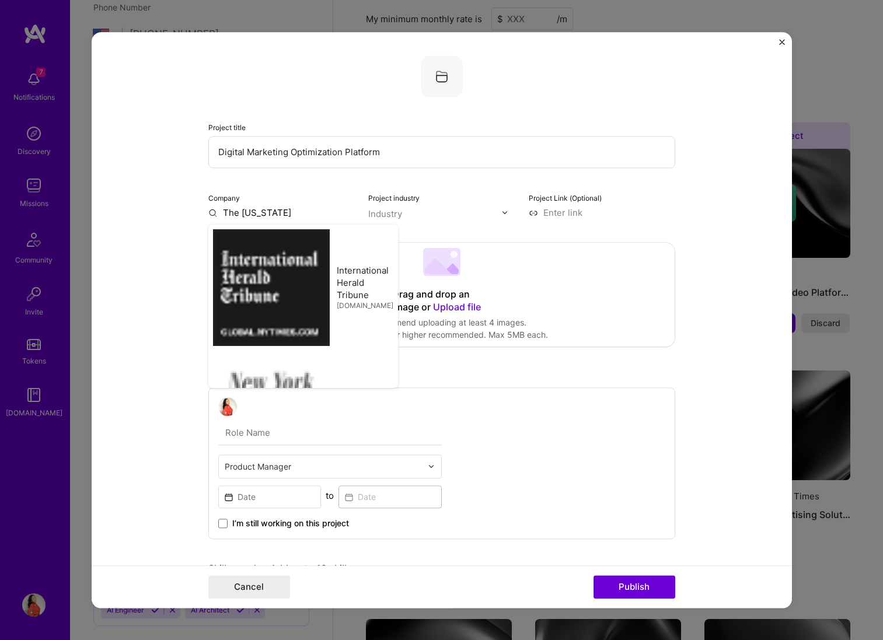
type input "The [US_STATE] Times"
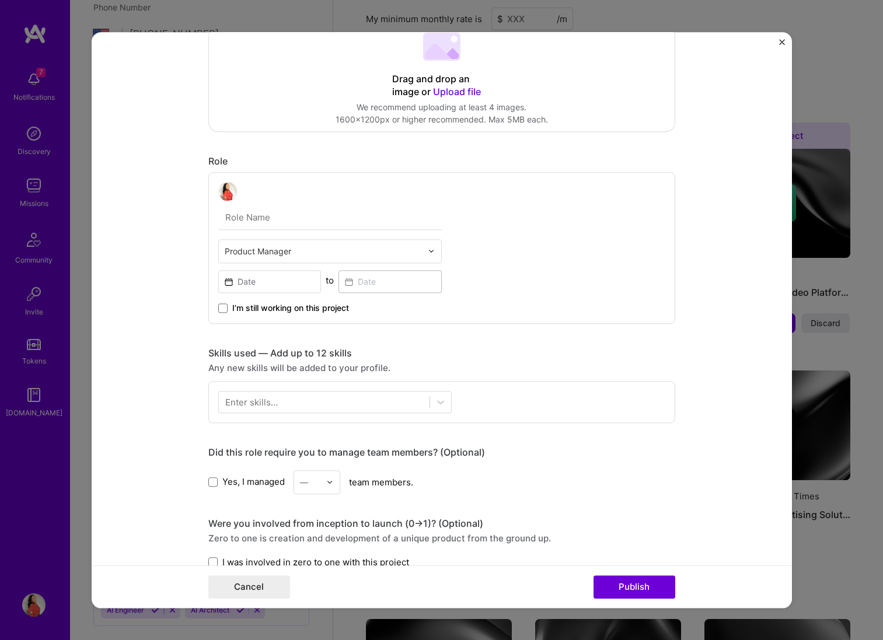
scroll to position [223, 0]
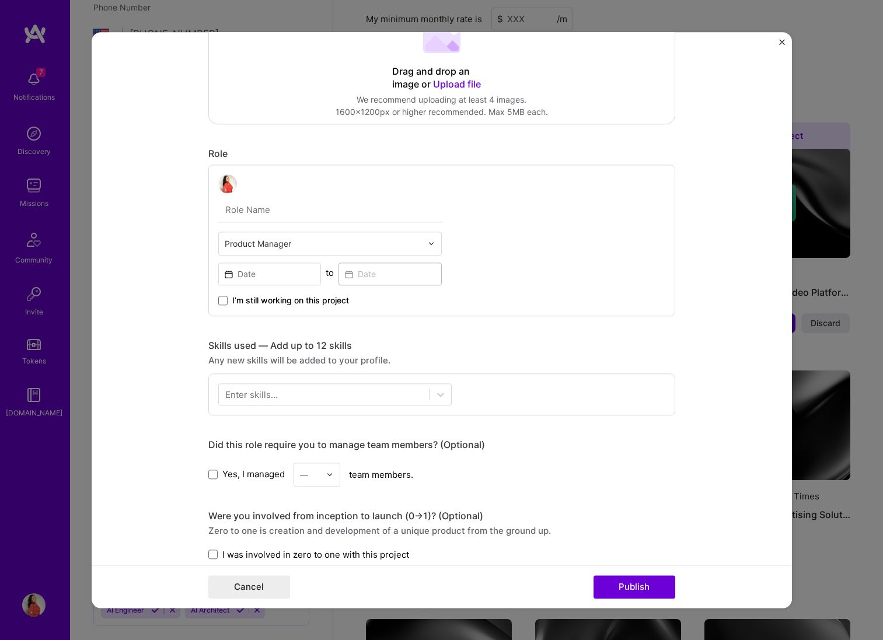
click at [258, 212] on input "text" at bounding box center [329, 210] width 223 height 25
type input "P"
type input "Product Leader"
click at [568, 347] on div "Skills used — Add up to 12 skills" at bounding box center [441, 346] width 467 height 12
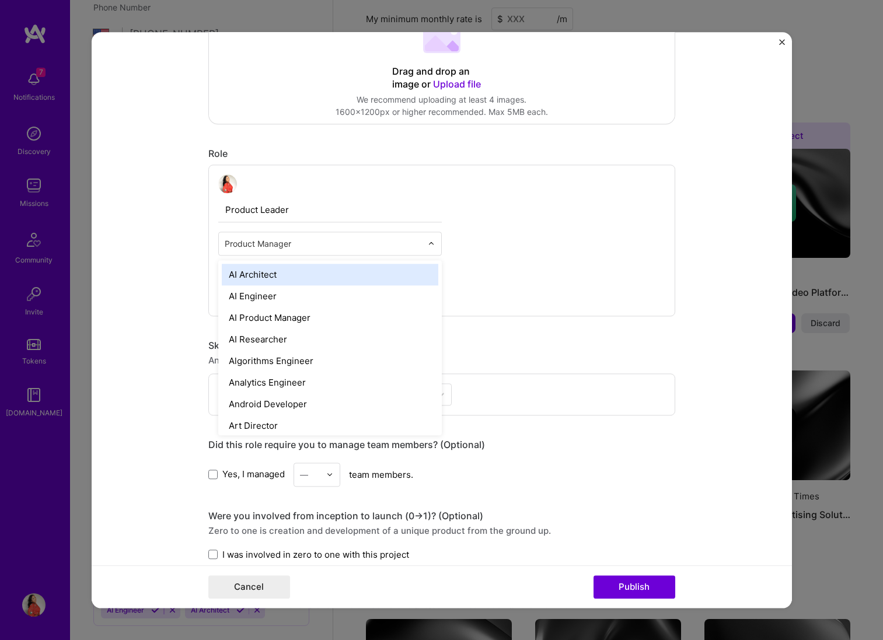
click at [375, 246] on input "text" at bounding box center [323, 243] width 197 height 12
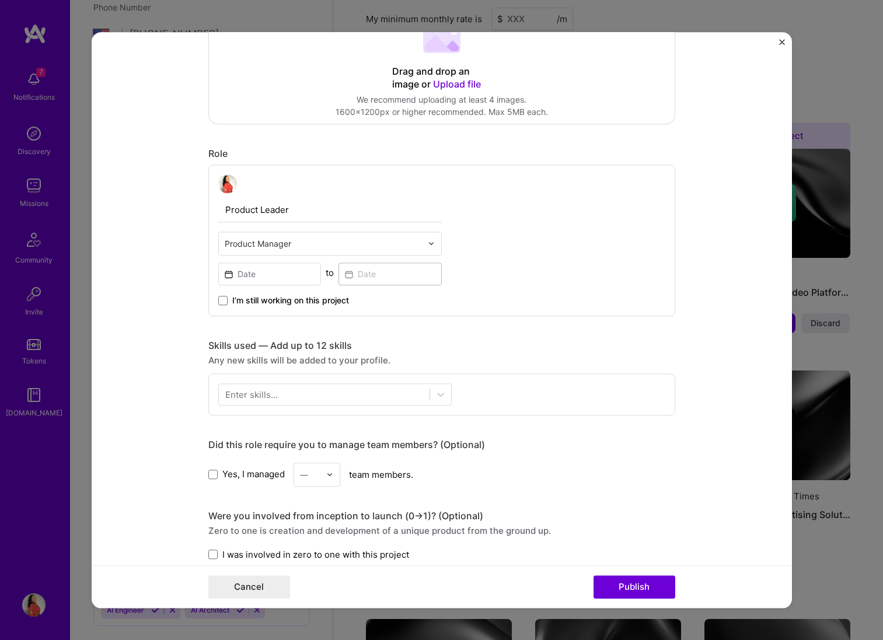
click at [608, 263] on div "Product Leader Product Manager to I’m still working on this project" at bounding box center [441, 241] width 467 height 152
click at [275, 274] on input at bounding box center [269, 274] width 103 height 23
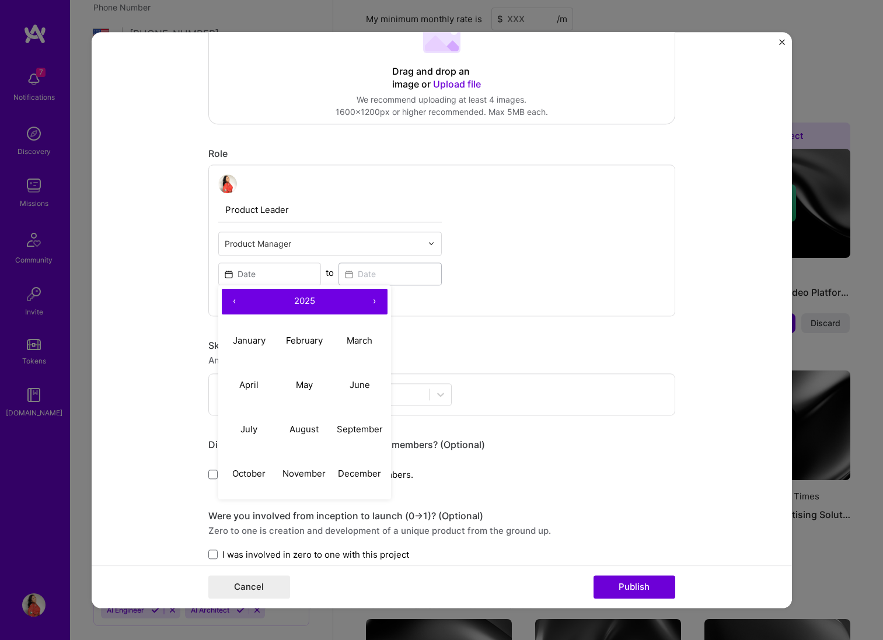
click at [228, 299] on button "‹" at bounding box center [235, 302] width 26 height 26
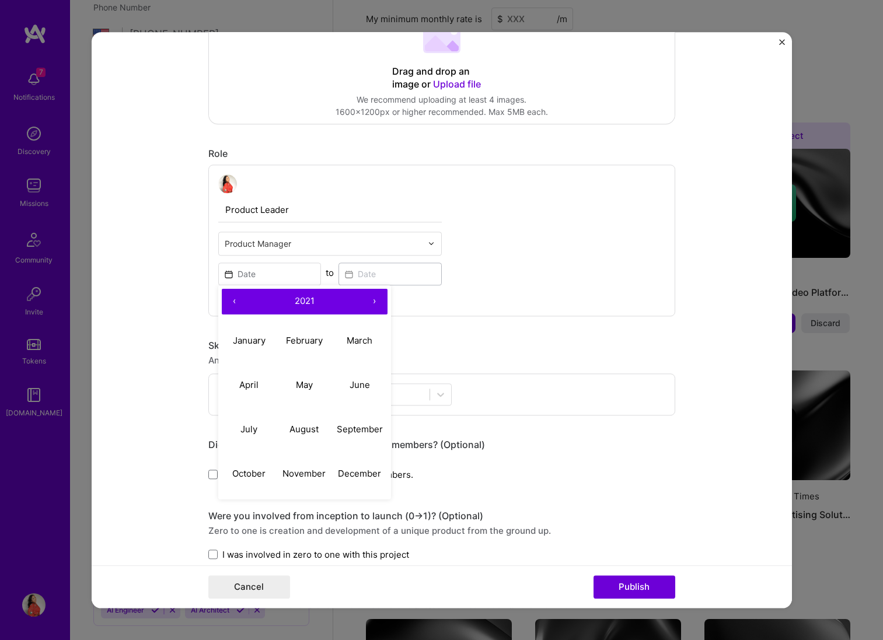
click at [228, 299] on button "‹" at bounding box center [235, 302] width 26 height 26
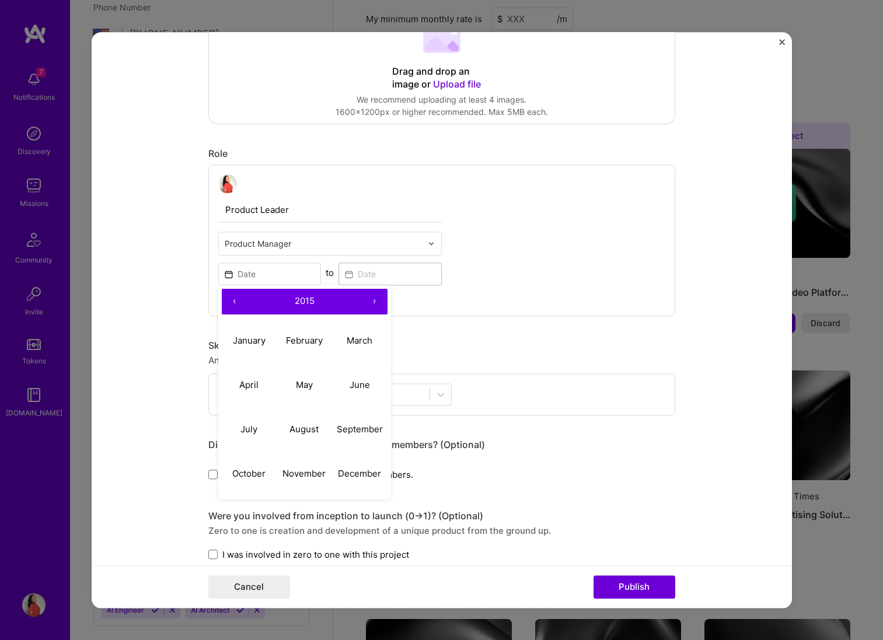
click at [228, 299] on button "‹" at bounding box center [235, 302] width 26 height 26
click at [251, 336] on abbr "January" at bounding box center [249, 340] width 33 height 11
type input "[DATE]"
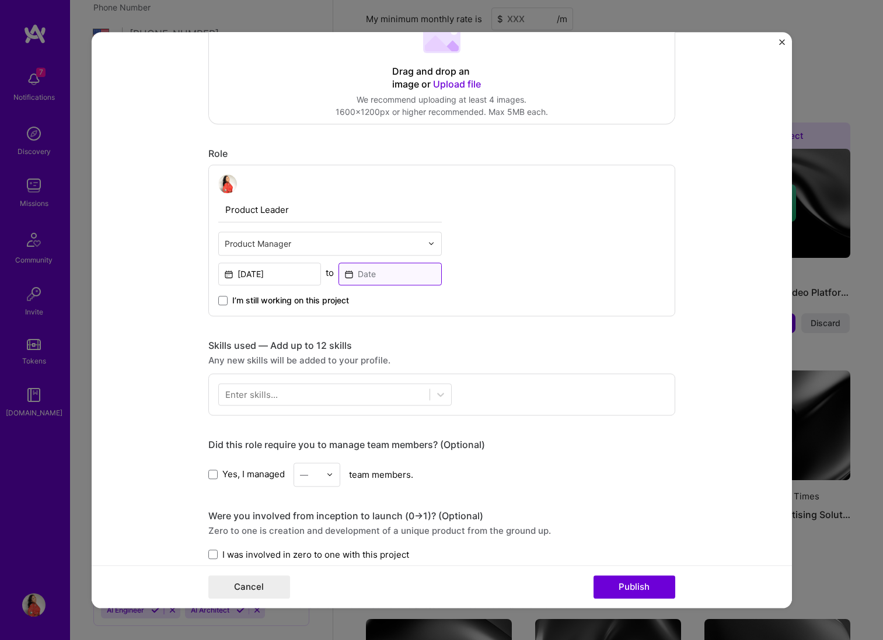
click at [360, 278] on input at bounding box center [389, 274] width 103 height 23
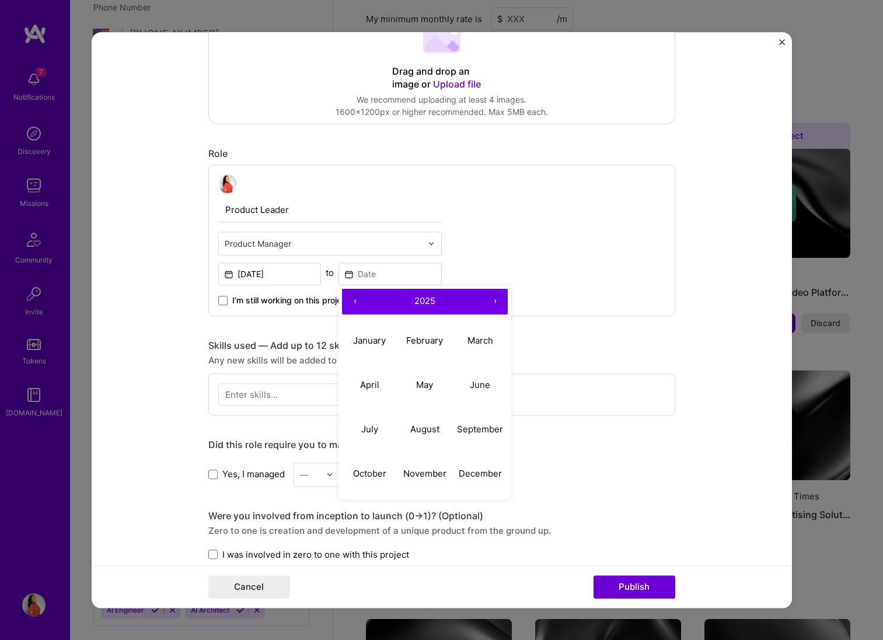
click at [351, 300] on button "‹" at bounding box center [355, 302] width 26 height 26
click at [425, 340] on abbr "February" at bounding box center [424, 340] width 37 height 11
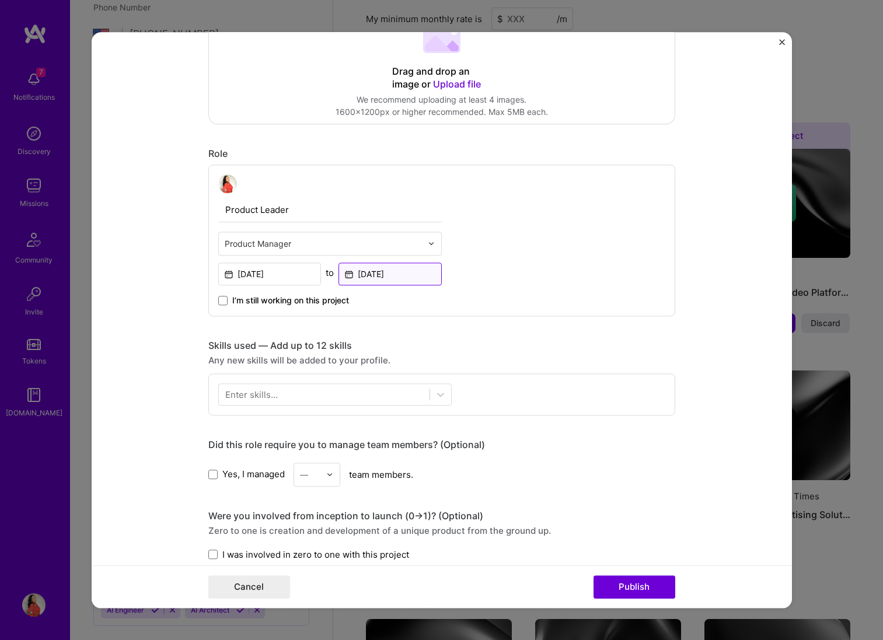
click at [347, 277] on input "[DATE]" at bounding box center [389, 274] width 103 height 23
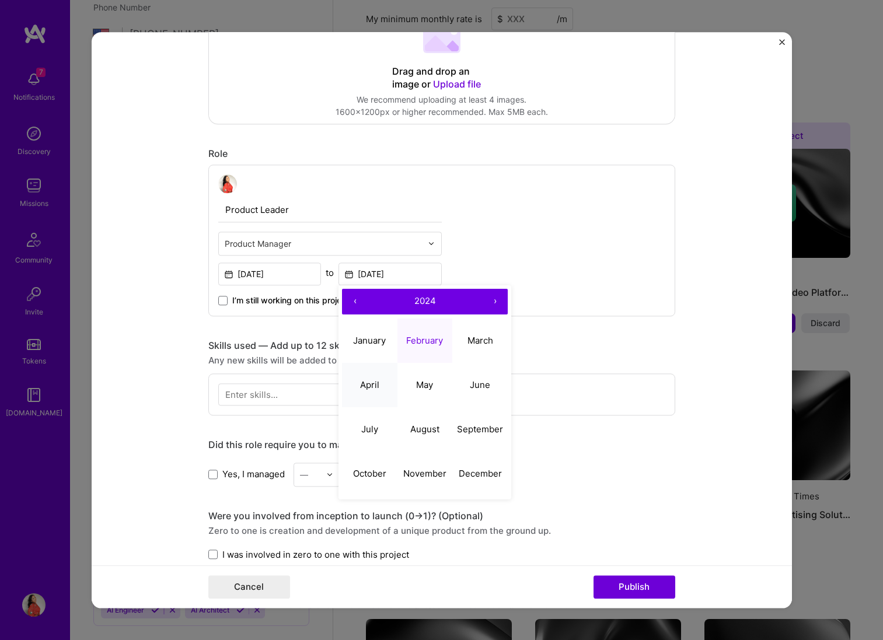
click at [384, 386] on button "April" at bounding box center [369, 385] width 55 height 44
type input "[DATE]"
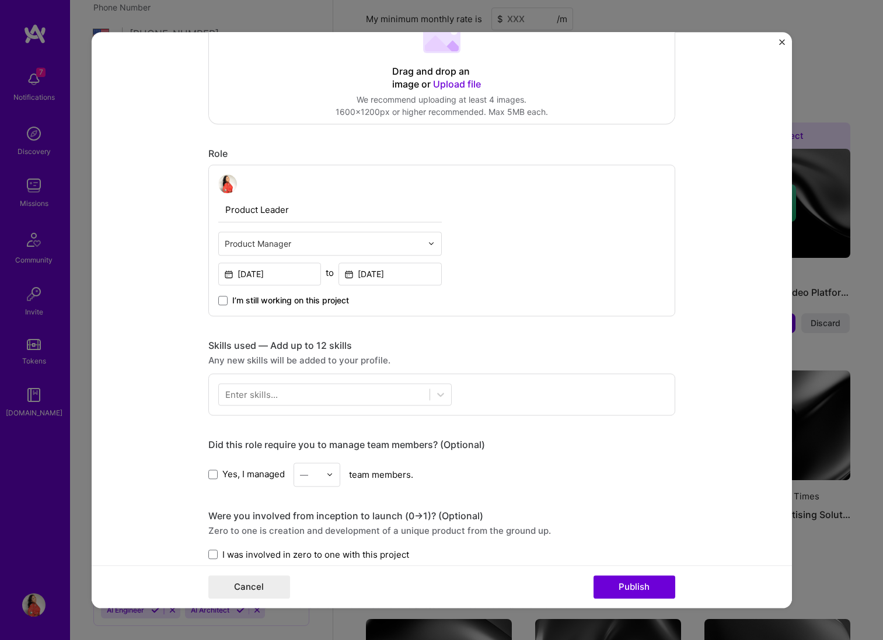
click at [134, 341] on form "Project title Digital Marketing Optimization Platform Company The [US_STATE] Ti…" at bounding box center [442, 320] width 700 height 576
click at [247, 393] on div "Enter skills..." at bounding box center [251, 394] width 53 height 12
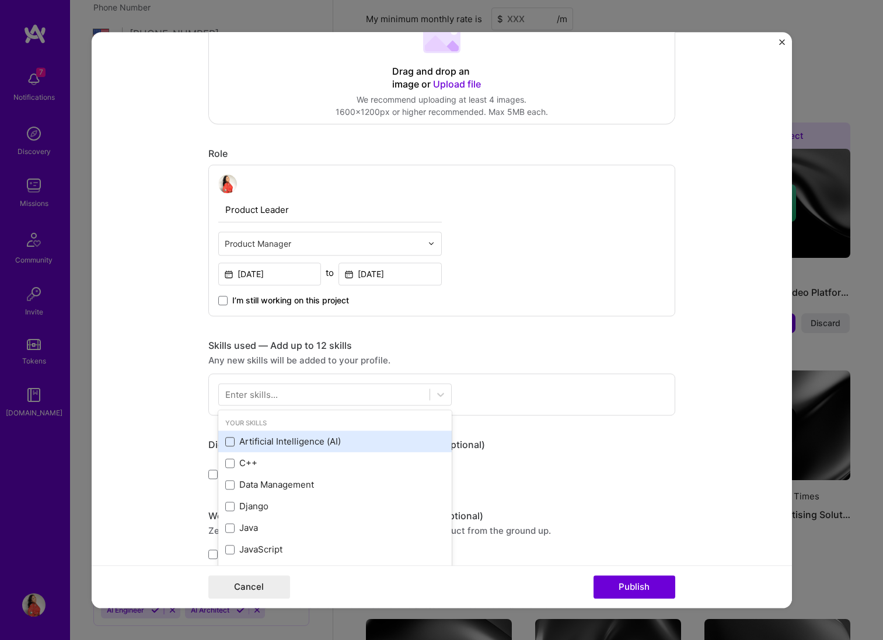
click at [234, 445] on span at bounding box center [229, 441] width 9 height 9
click at [0, 0] on input "checkbox" at bounding box center [0, 0] width 0 height 0
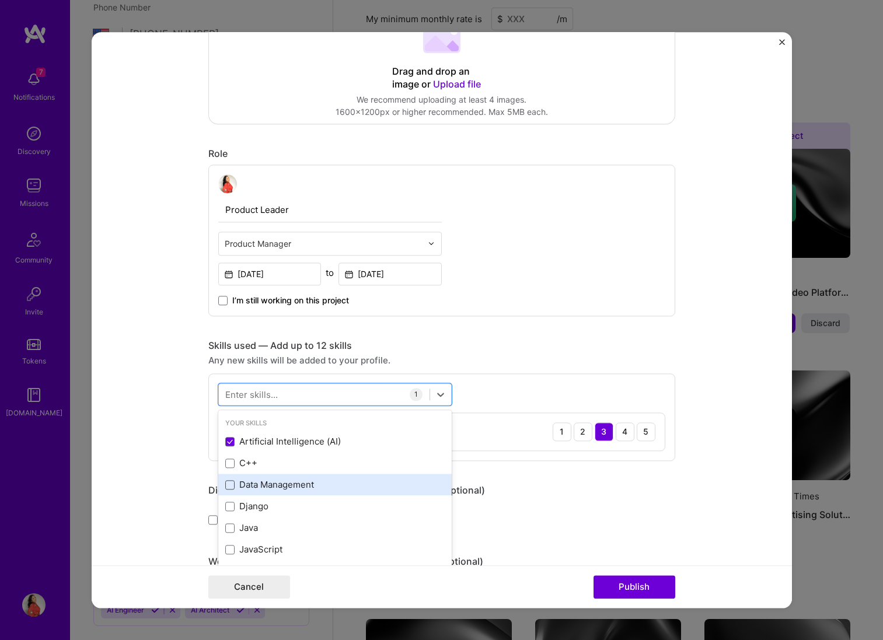
click at [233, 482] on span at bounding box center [229, 484] width 9 height 9
click at [0, 0] on input "checkbox" at bounding box center [0, 0] width 0 height 0
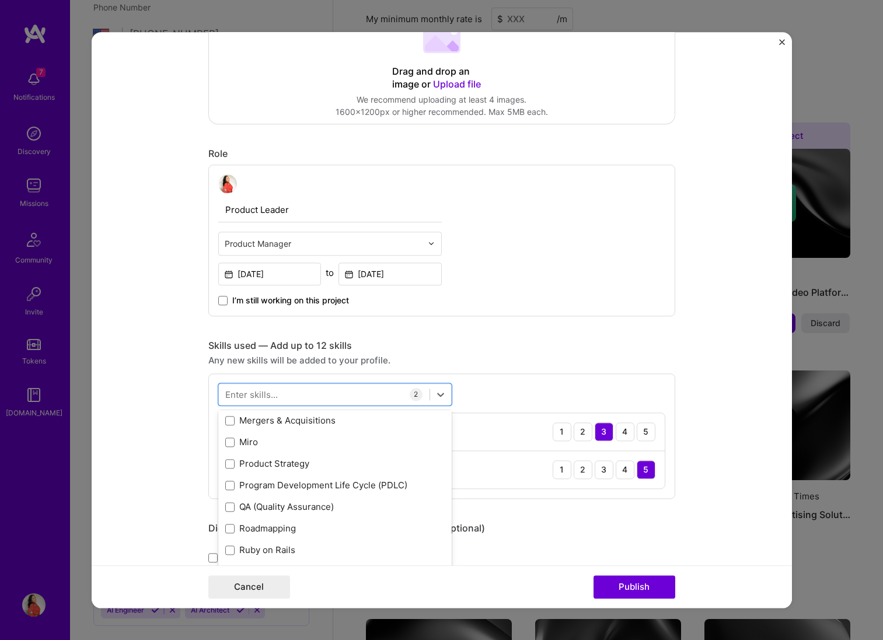
scroll to position [156, 0]
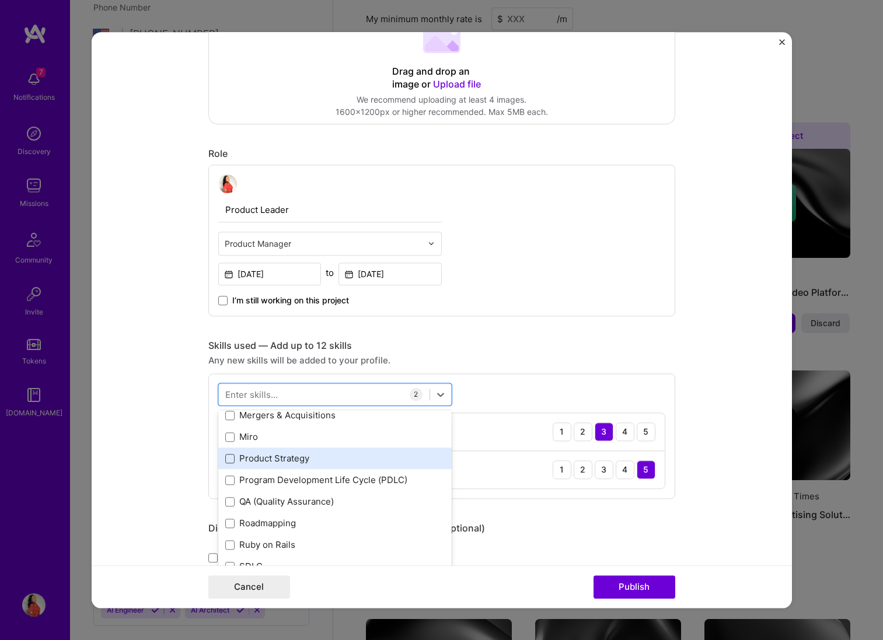
click at [229, 459] on span at bounding box center [229, 458] width 9 height 9
click at [0, 0] on input "checkbox" at bounding box center [0, 0] width 0 height 0
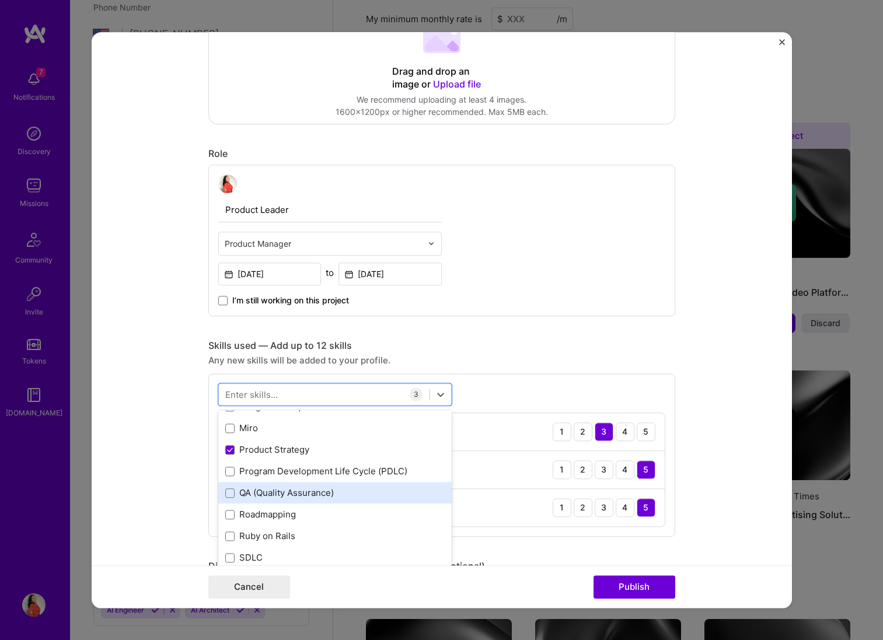
scroll to position [167, 0]
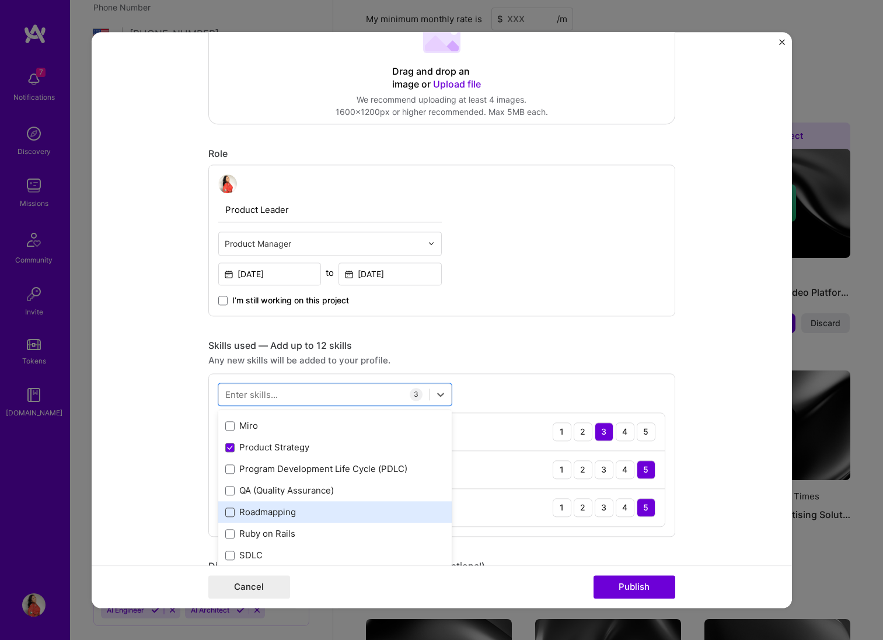
click at [233, 513] on span at bounding box center [229, 512] width 9 height 9
click at [0, 0] on input "checkbox" at bounding box center [0, 0] width 0 height 0
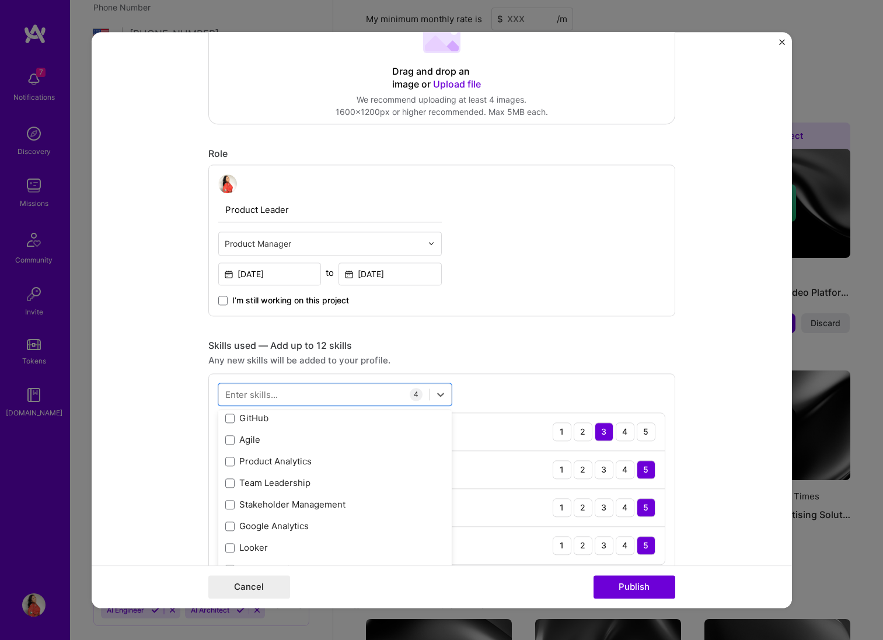
scroll to position [372, 0]
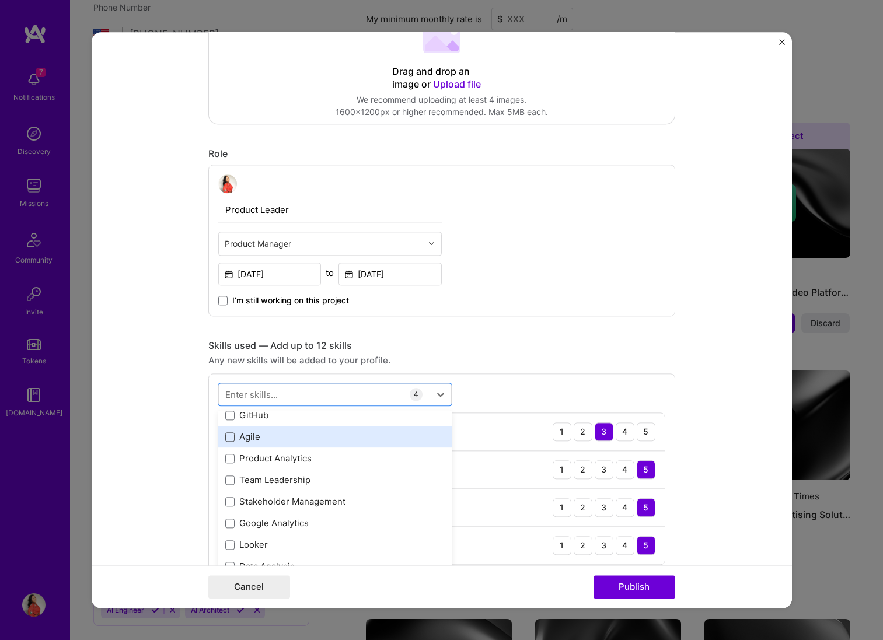
click at [231, 440] on span at bounding box center [229, 436] width 9 height 9
click at [0, 0] on input "checkbox" at bounding box center [0, 0] width 0 height 0
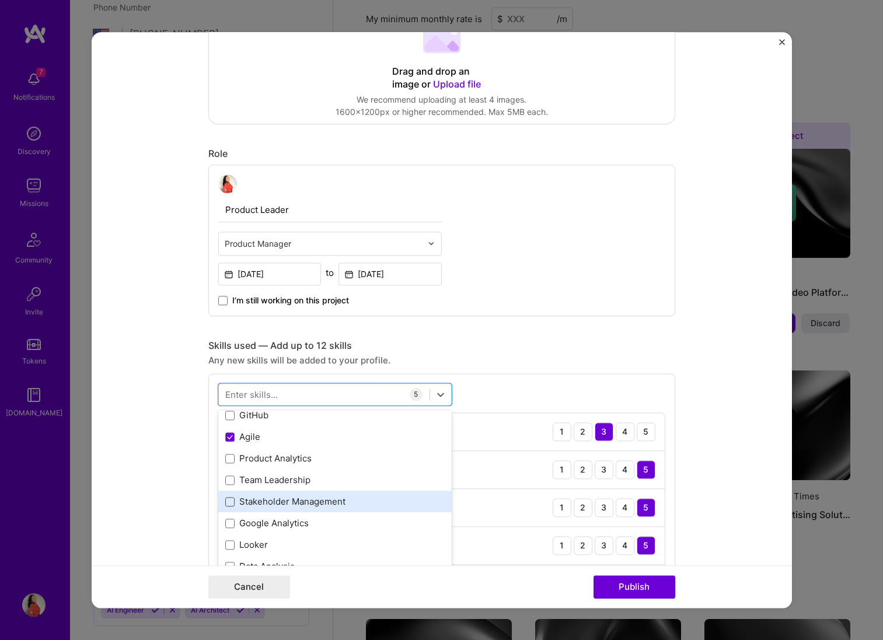
click at [230, 502] on span at bounding box center [229, 501] width 9 height 9
click at [0, 0] on input "checkbox" at bounding box center [0, 0] width 0 height 0
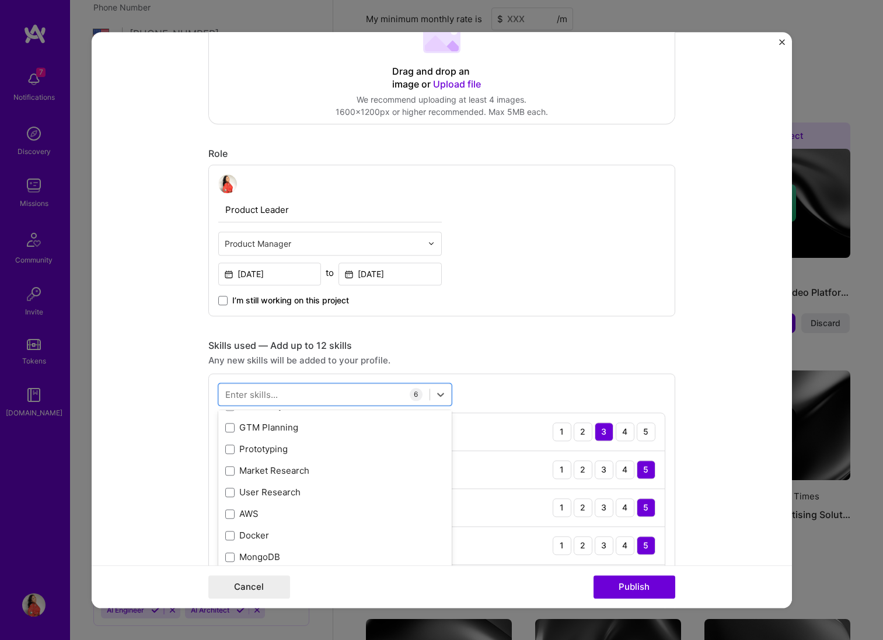
scroll to position [522, 0]
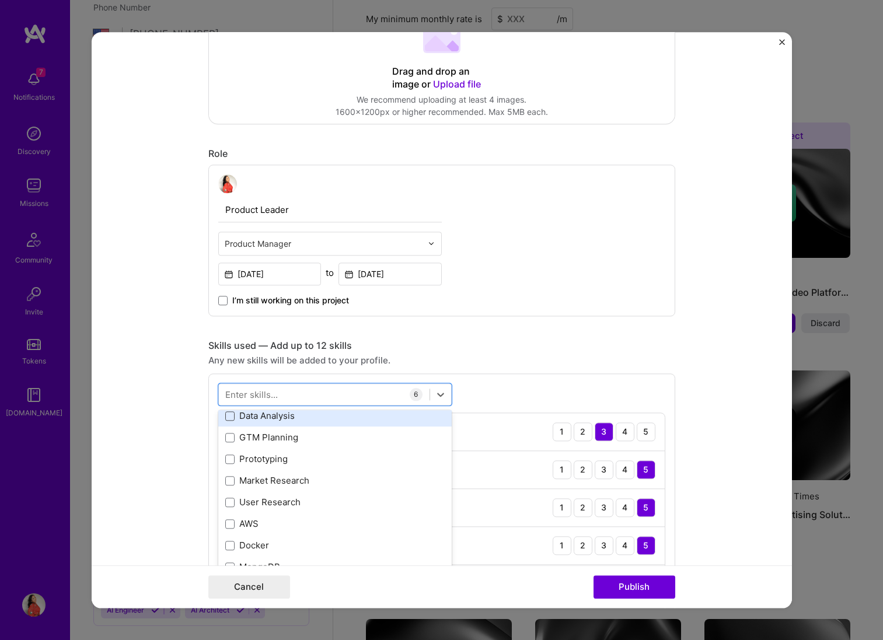
click at [232, 416] on span at bounding box center [229, 415] width 9 height 9
click at [0, 0] on input "checkbox" at bounding box center [0, 0] width 0 height 0
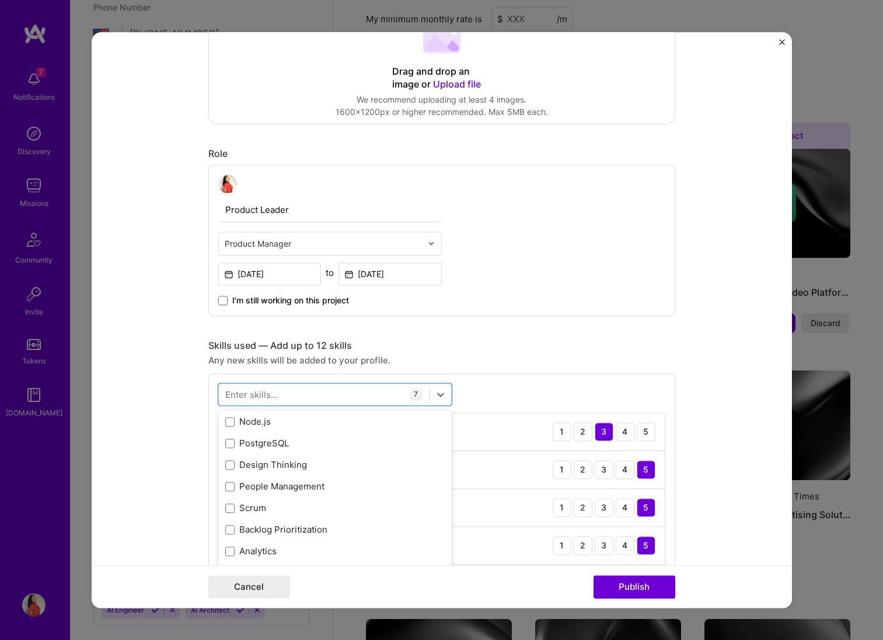
scroll to position [690, 0]
click at [232, 484] on span at bounding box center [229, 485] width 9 height 9
click at [0, 0] on input "checkbox" at bounding box center [0, 0] width 0 height 0
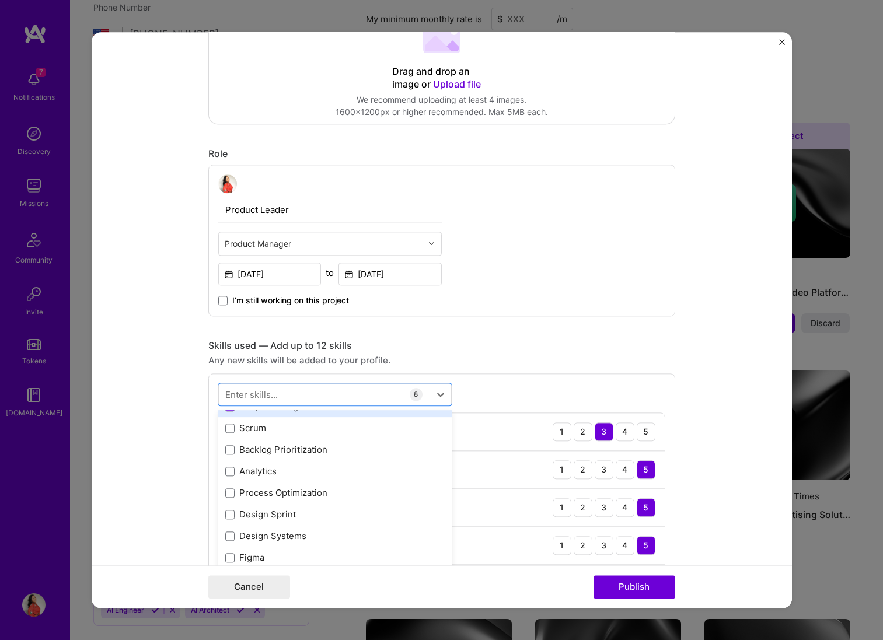
scroll to position [789, 0]
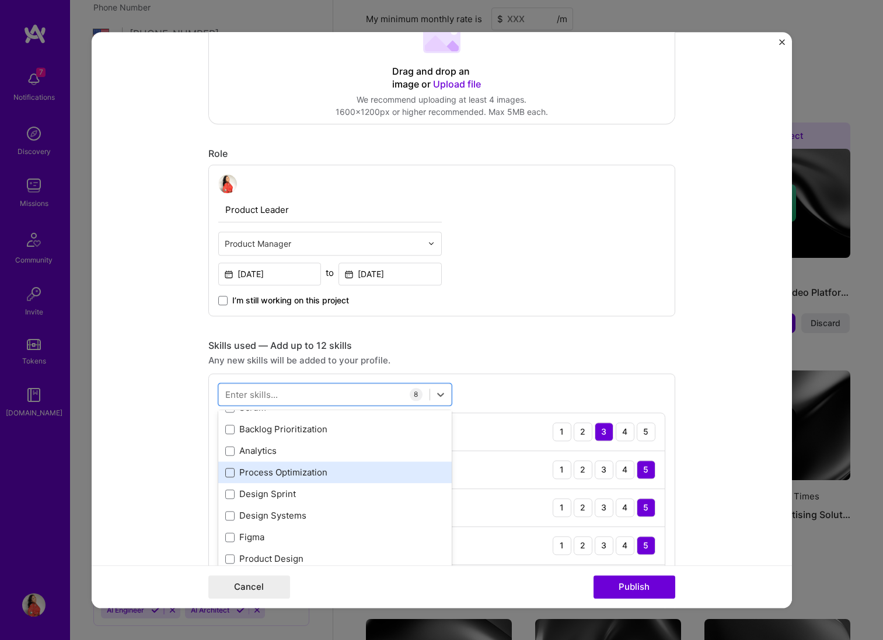
click at [226, 474] on span at bounding box center [229, 472] width 9 height 9
click at [0, 0] on input "checkbox" at bounding box center [0, 0] width 0 height 0
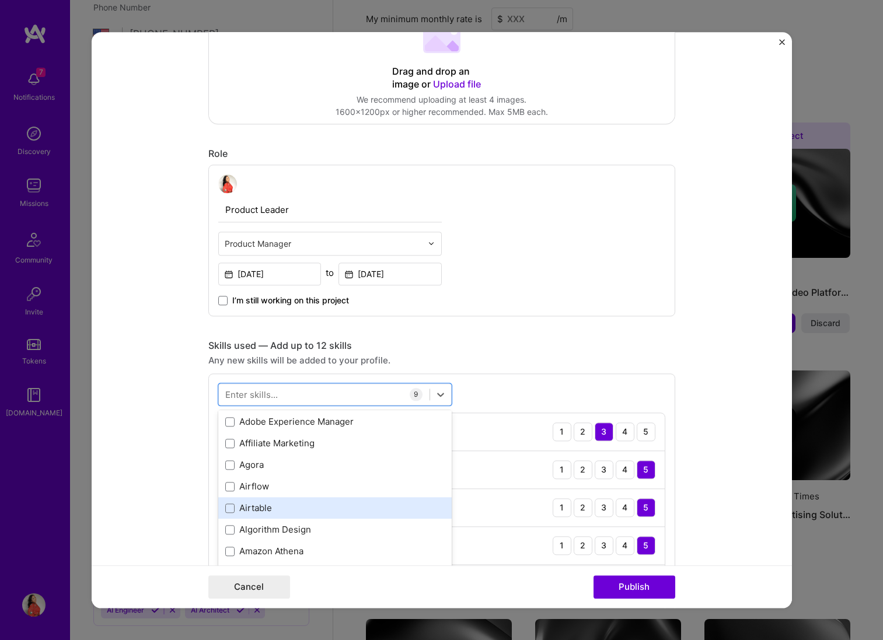
scroll to position [1492, 0]
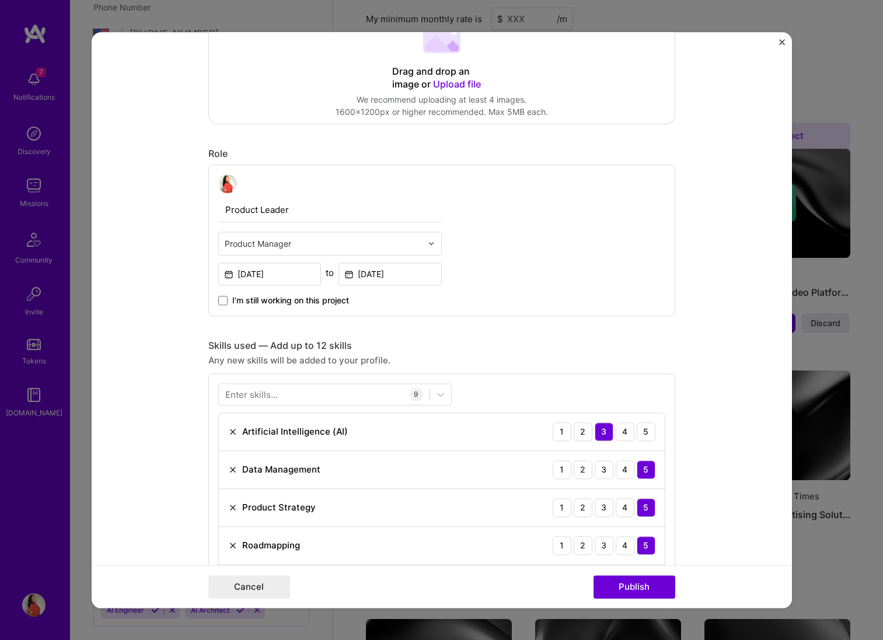
click at [169, 482] on form "Project title Digital Marketing Optimization Platform Company The [US_STATE] Ti…" at bounding box center [442, 320] width 700 height 576
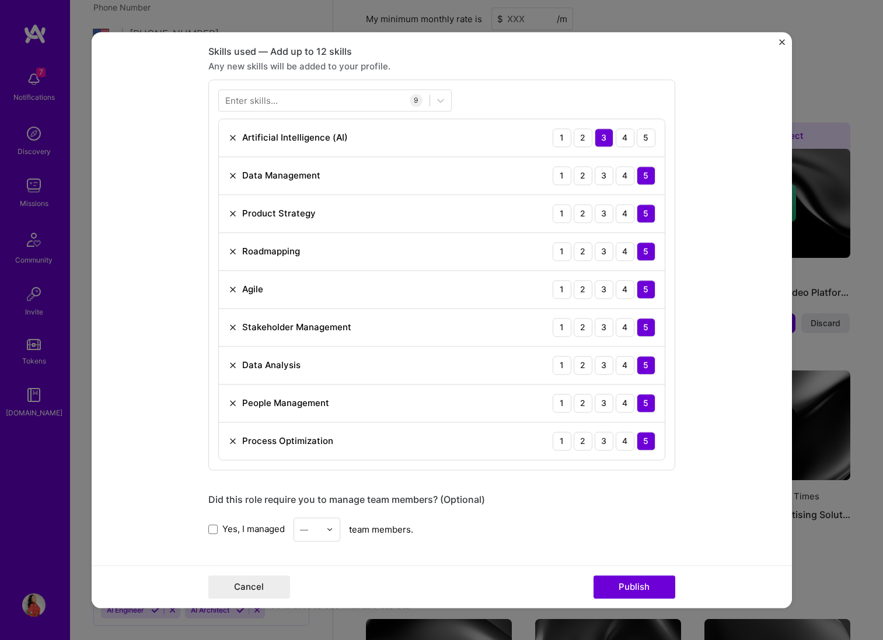
scroll to position [519, 0]
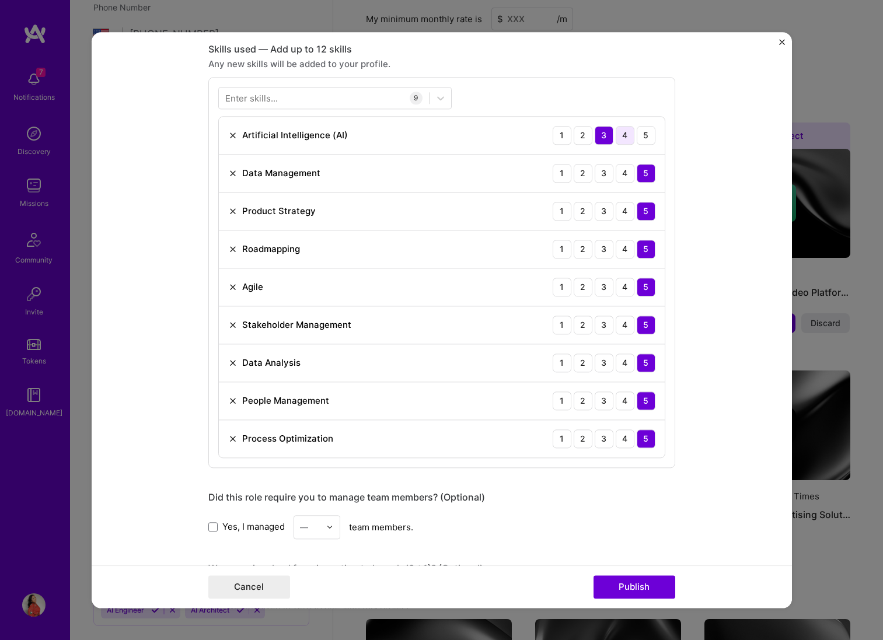
click at [628, 142] on div "4" at bounding box center [624, 135] width 19 height 19
click at [641, 140] on div "5" at bounding box center [645, 135] width 19 height 19
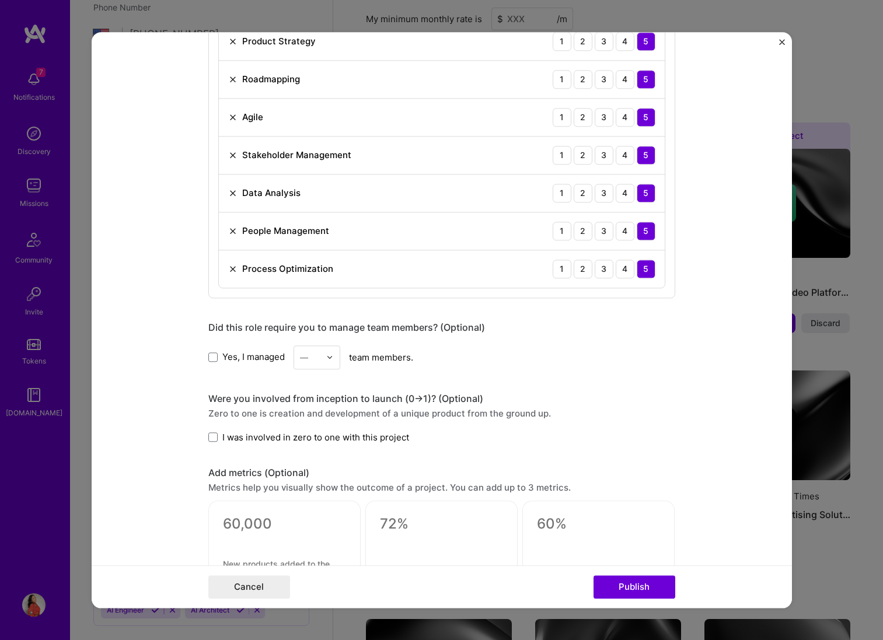
scroll to position [692, 0]
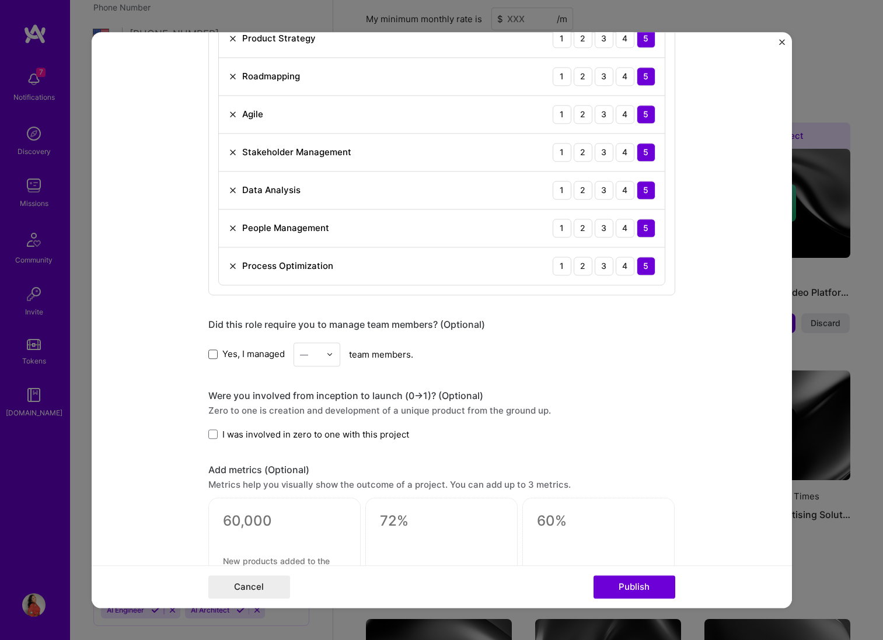
click at [214, 356] on span at bounding box center [212, 353] width 9 height 9
click at [0, 0] on input "Yes, I managed" at bounding box center [0, 0] width 0 height 0
click at [309, 357] on input "text" at bounding box center [310, 354] width 20 height 12
click at [313, 534] on div "8" at bounding box center [317, 537] width 40 height 22
click at [214, 435] on span at bounding box center [212, 434] width 9 height 9
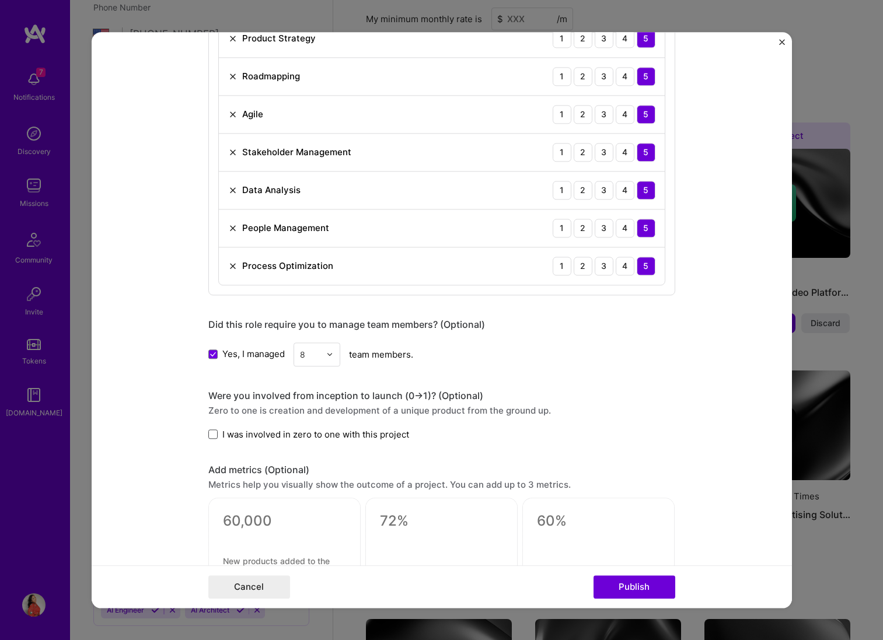
click at [0, 0] on input "I was involved in zero to one with this project" at bounding box center [0, 0] width 0 height 0
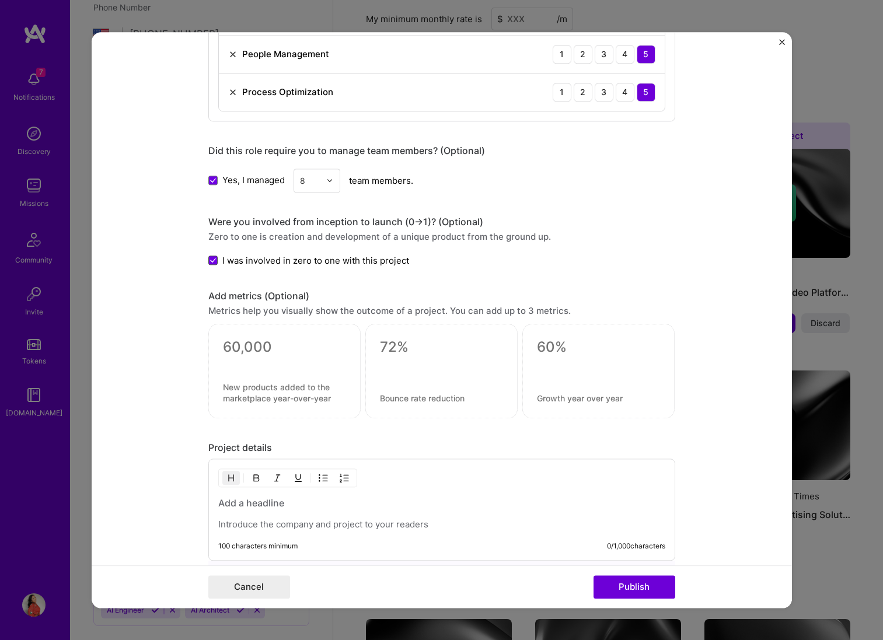
scroll to position [954, 0]
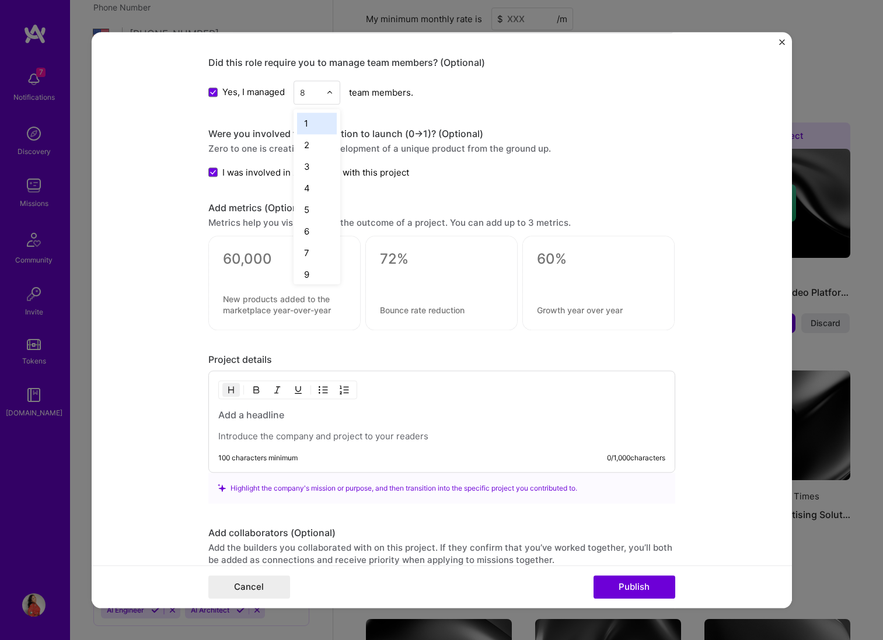
click at [320, 93] on div "8" at bounding box center [310, 92] width 32 height 23
click at [313, 254] on div "20" at bounding box center [317, 257] width 40 height 22
click at [169, 277] on form "Project title Digital Marketing Optimization Platform Company The [US_STATE] Ti…" at bounding box center [442, 320] width 700 height 576
click at [394, 400] on div "100 characters minimum 0 / 1,000 characters" at bounding box center [441, 421] width 467 height 102
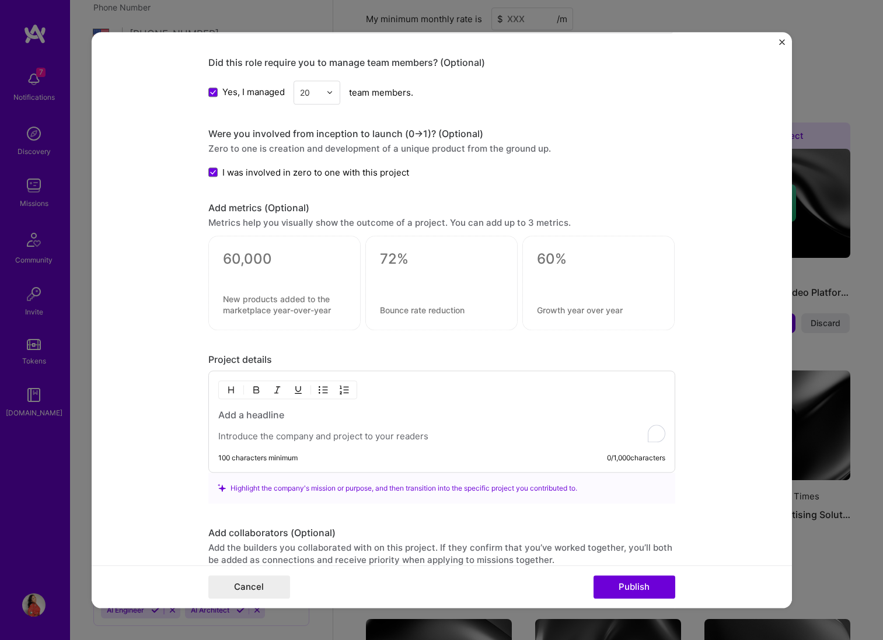
click at [265, 424] on div "To enrich screen reader interactions, please activate Accessibility in Grammarl…" at bounding box center [441, 425] width 447 height 34
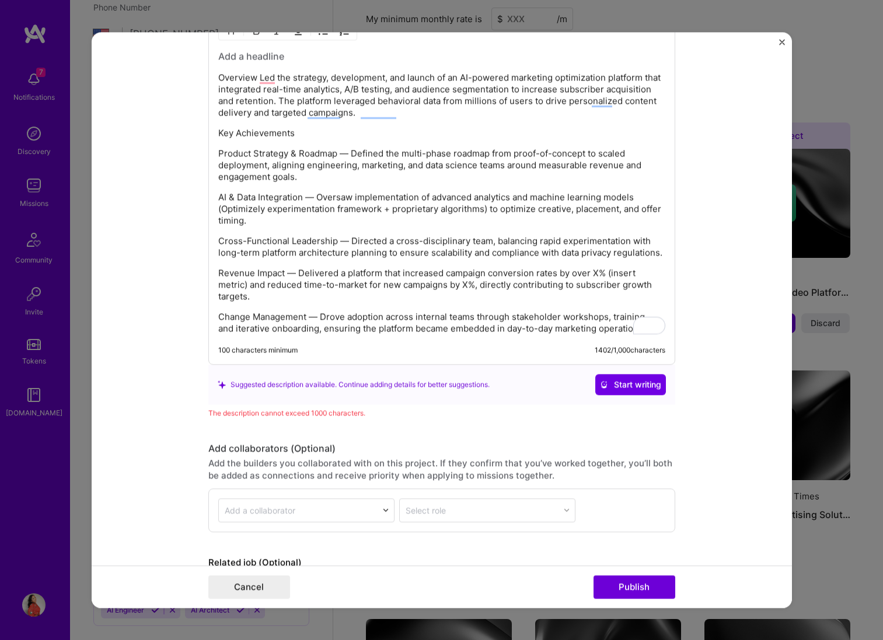
scroll to position [1322, 0]
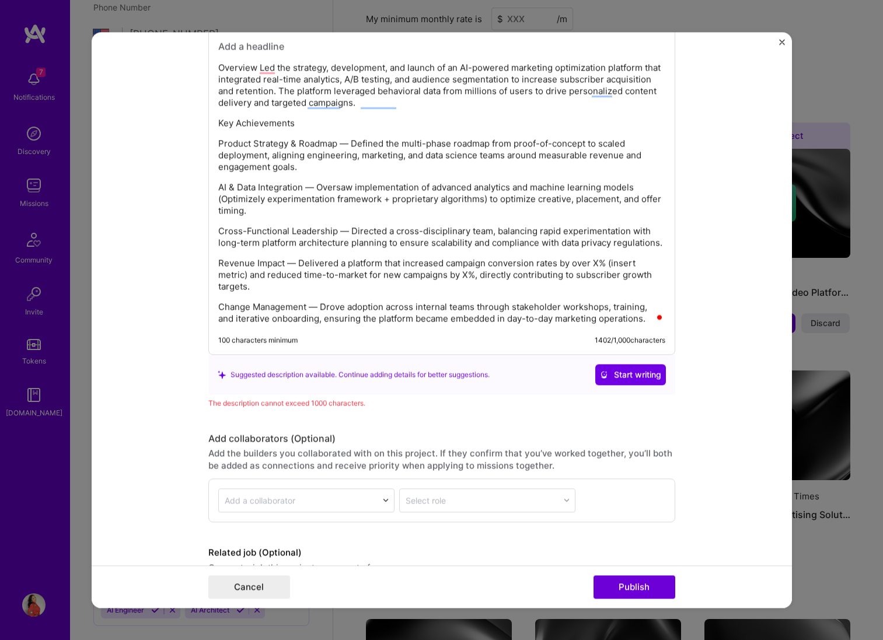
click at [138, 356] on form "Project title Digital Marketing Optimization Platform Company The [US_STATE] Ti…" at bounding box center [442, 320] width 700 height 576
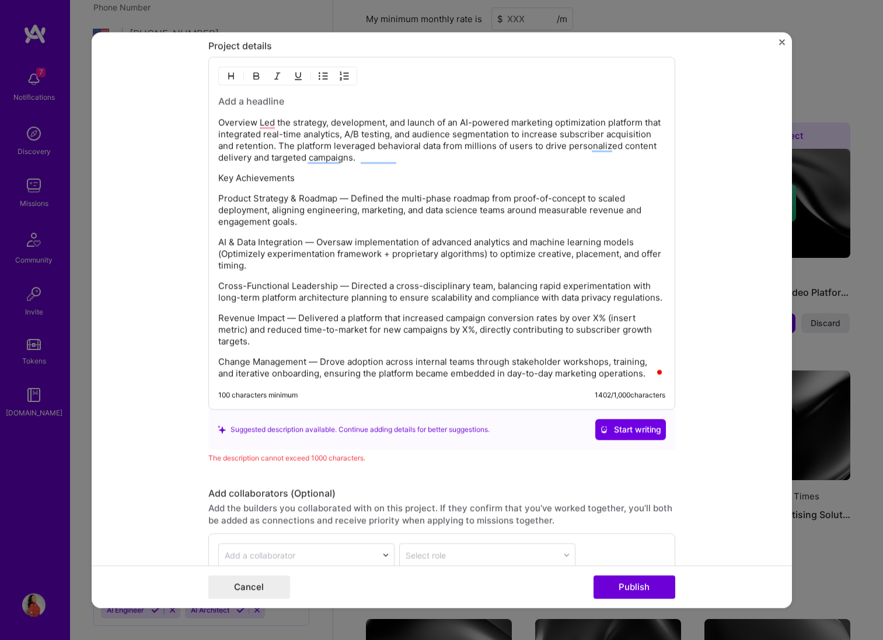
scroll to position [1235, 0]
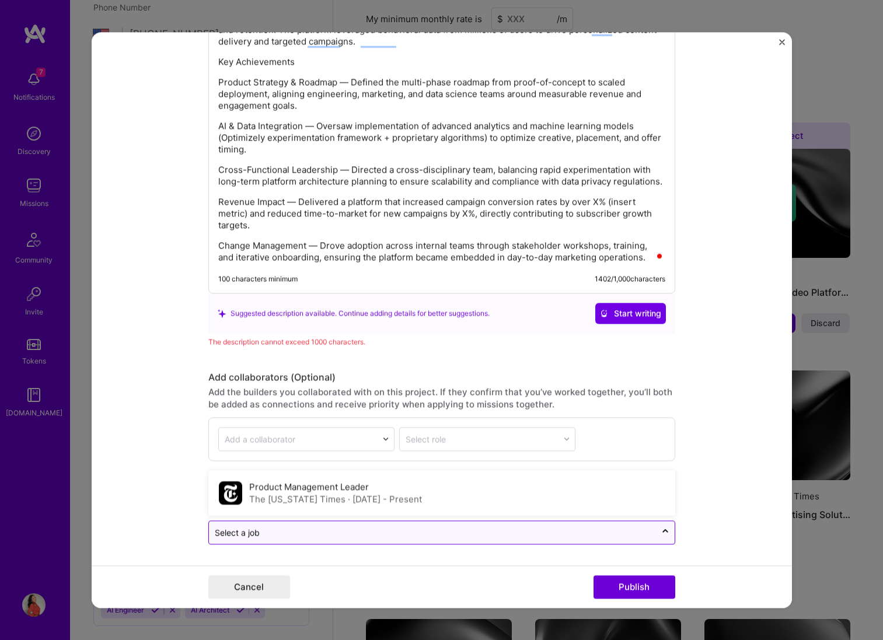
click at [266, 535] on input "text" at bounding box center [432, 532] width 435 height 12
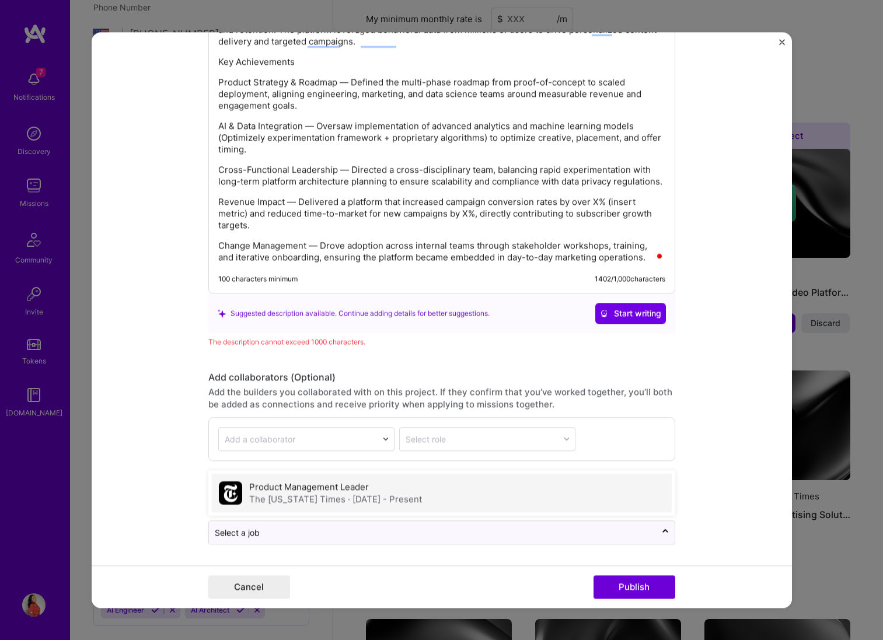
click at [285, 492] on label "Product Management Leader" at bounding box center [309, 486] width 120 height 11
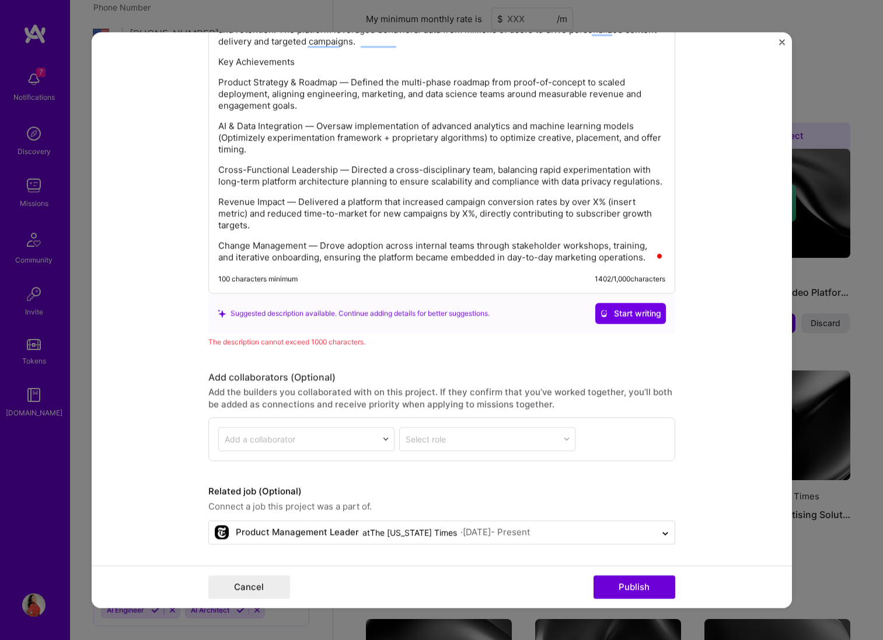
click at [166, 478] on form "Project title Digital Marketing Optimization Platform Company The [US_STATE] Ti…" at bounding box center [442, 320] width 700 height 576
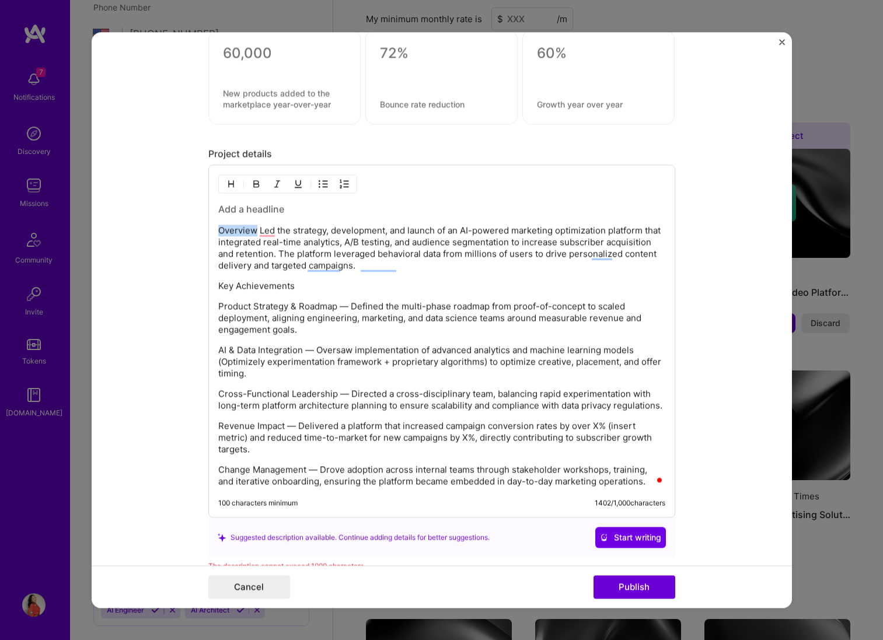
drag, startPoint x: 257, startPoint y: 230, endPoint x: 190, endPoint y: 228, distance: 66.5
click at [187, 228] on form "Project title Digital Marketing Optimization Platform Company The [US_STATE] Ti…" at bounding box center [442, 320] width 700 height 576
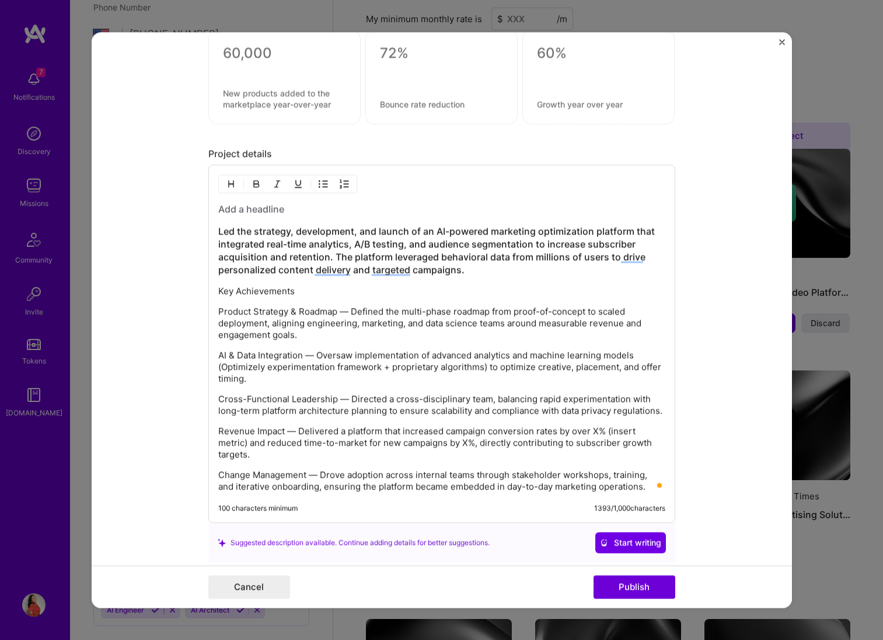
click at [334, 354] on p "AI & Data Integration — Oversaw implementation of advanced analytics and machin…" at bounding box center [441, 366] width 447 height 35
drag, startPoint x: 308, startPoint y: 300, endPoint x: 208, endPoint y: 292, distance: 100.7
click at [208, 292] on div "Led the strategy, development, and launch of an AI-powered marketing optimizati…" at bounding box center [441, 344] width 467 height 358
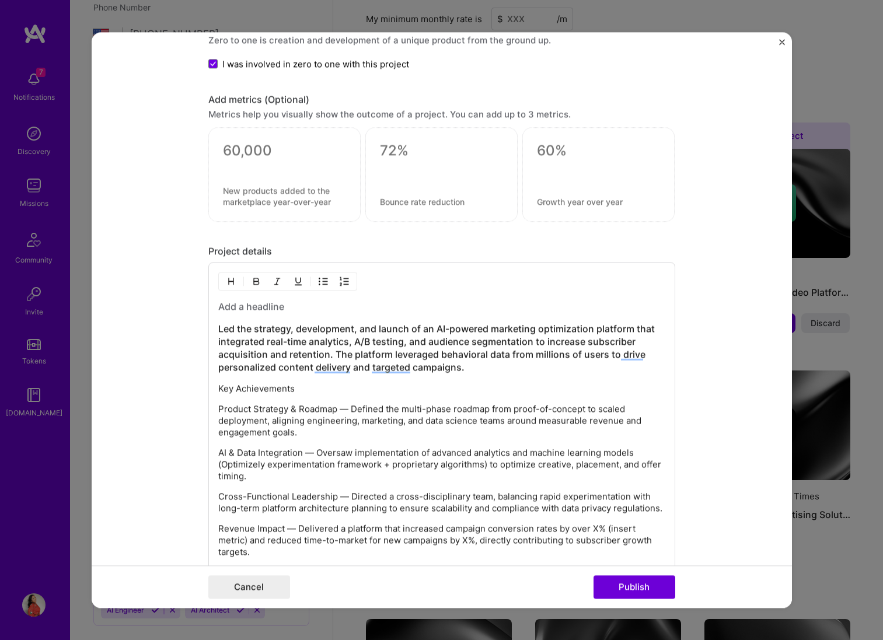
click at [407, 149] on textarea at bounding box center [441, 151] width 123 height 18
type textarea "0"
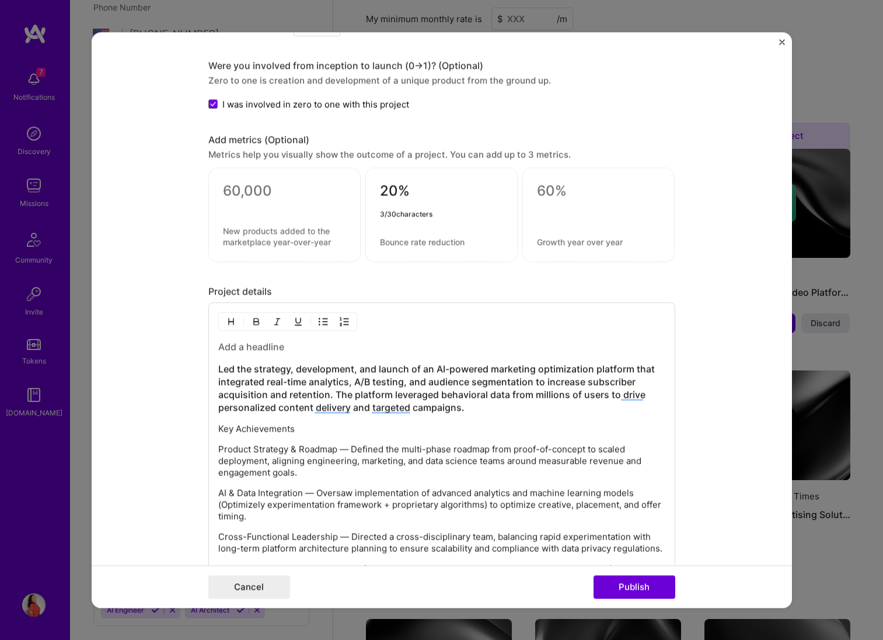
scroll to position [1023, 0]
type textarea "20%"
click at [392, 238] on textarea at bounding box center [441, 240] width 123 height 11
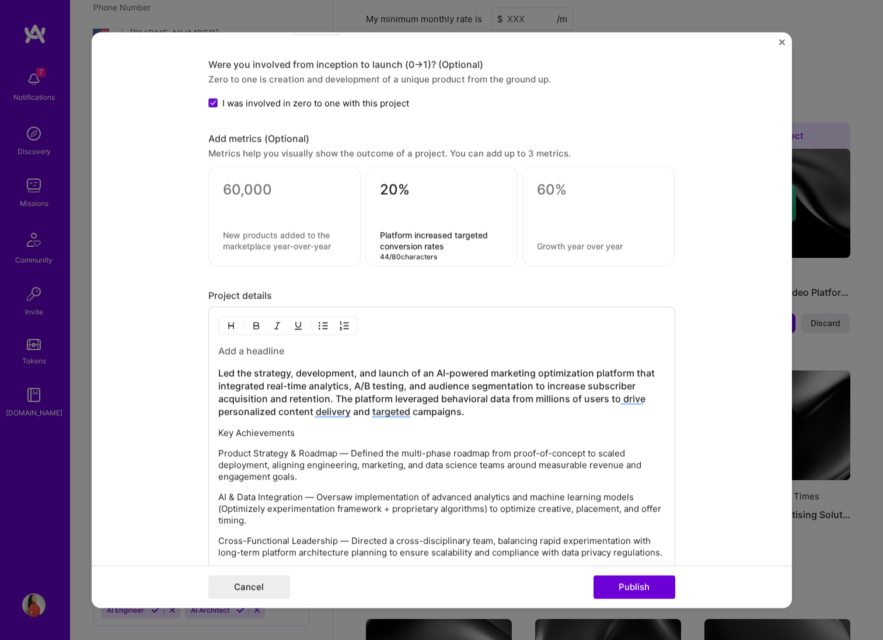
type textarea "Platform increased targeted conversion rates"
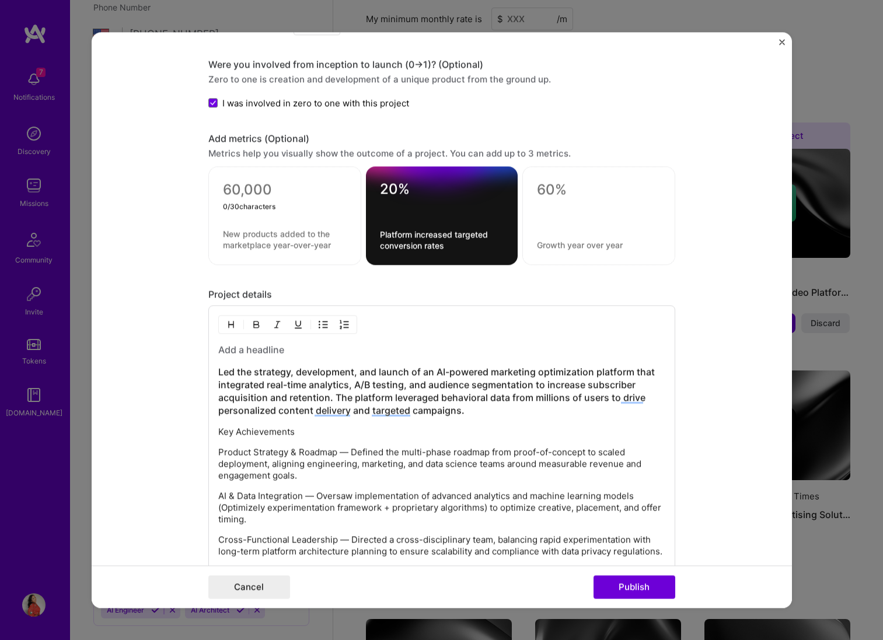
click at [249, 187] on textarea at bounding box center [285, 190] width 124 height 18
click at [555, 190] on textarea at bounding box center [599, 190] width 124 height 18
click at [550, 191] on textarea at bounding box center [599, 190] width 124 height 18
type textarea "40%"
click at [542, 243] on textarea at bounding box center [599, 244] width 124 height 11
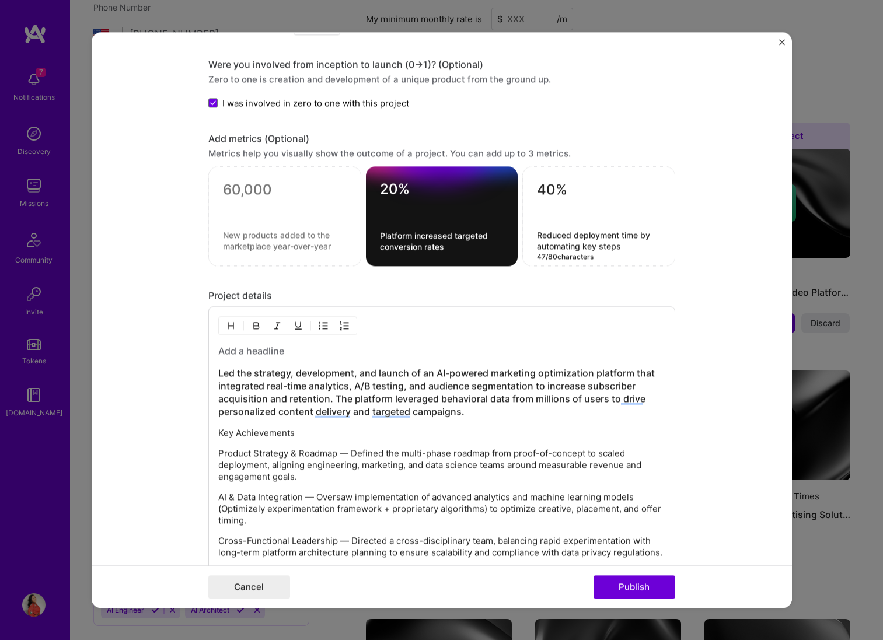
type textarea "Reduced deployment time by automating key steps"
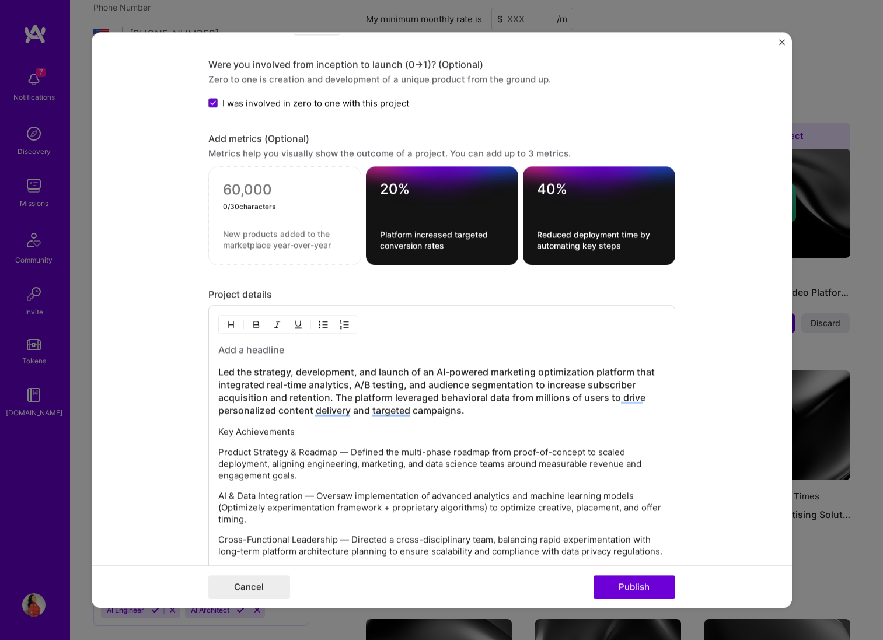
click at [240, 193] on textarea at bounding box center [285, 190] width 124 height 18
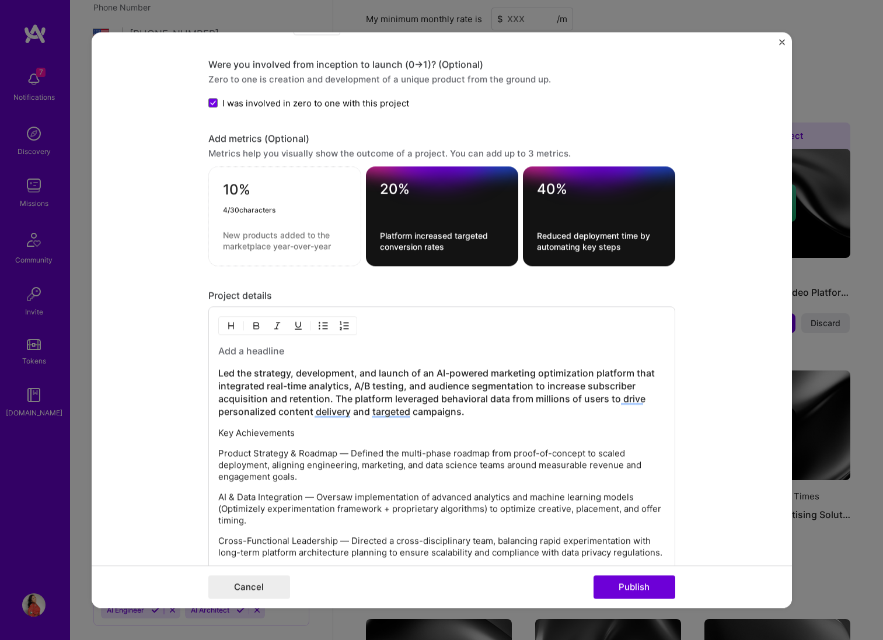
type textarea "10%"
click at [229, 239] on textarea at bounding box center [285, 240] width 124 height 22
type textarea "Increase in quarterly net new digital subscriptions"
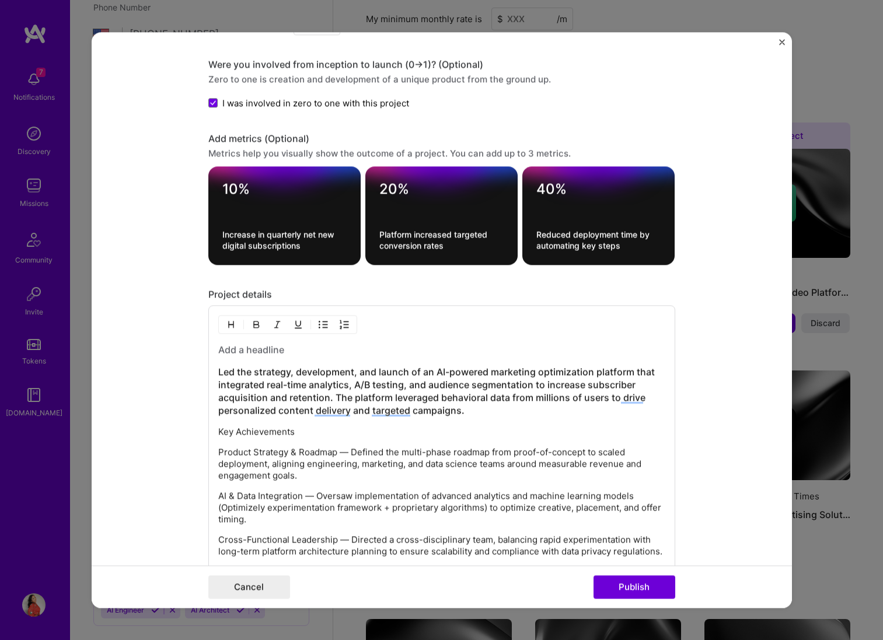
click at [166, 249] on form "Project title Digital Marketing Optimization Platform Company The [US_STATE] Ti…" at bounding box center [442, 320] width 700 height 576
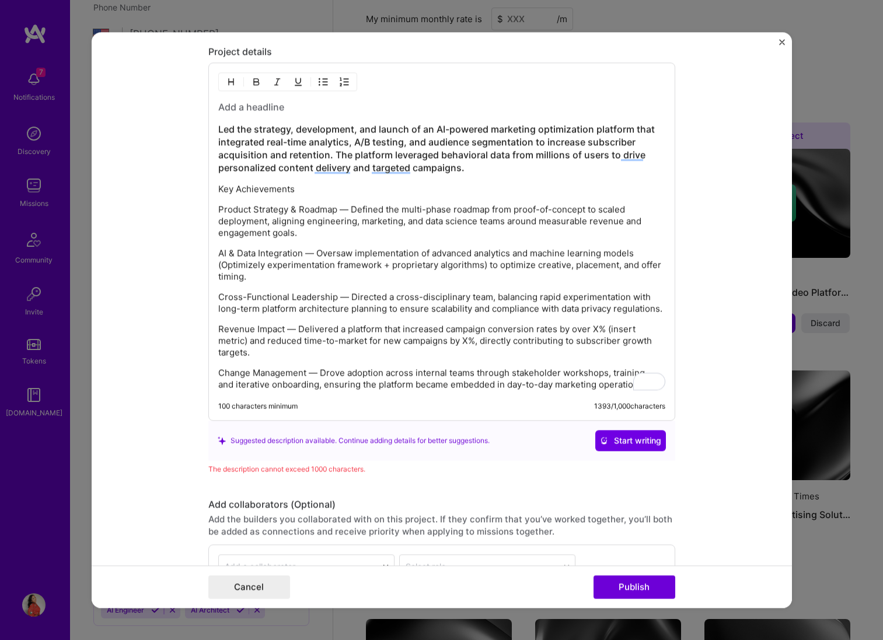
scroll to position [1272, 0]
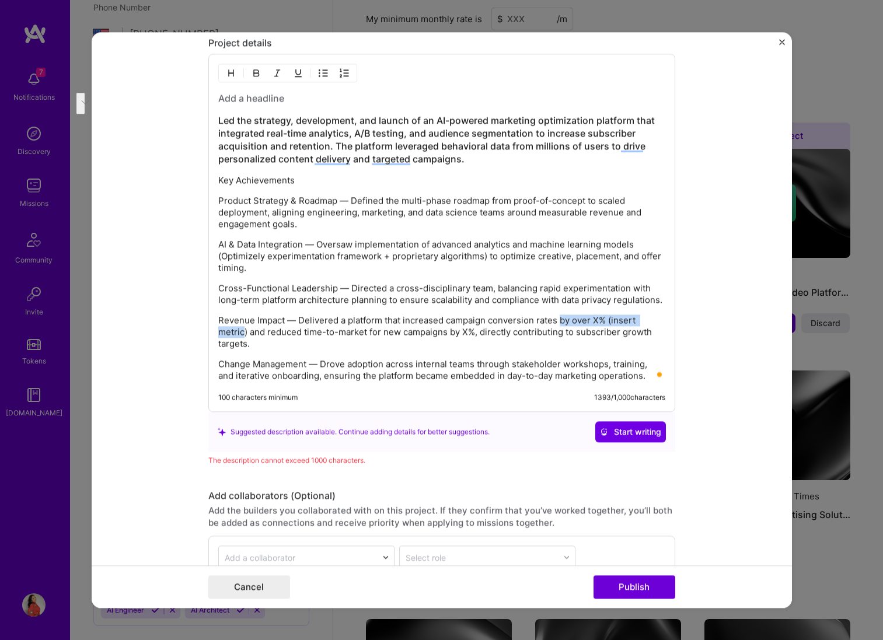
drag, startPoint x: 559, startPoint y: 321, endPoint x: 245, endPoint y: 336, distance: 314.2
click at [245, 336] on p "Revenue Impact — Delivered a platform that increased campaign conversion rates …" at bounding box center [441, 331] width 447 height 35
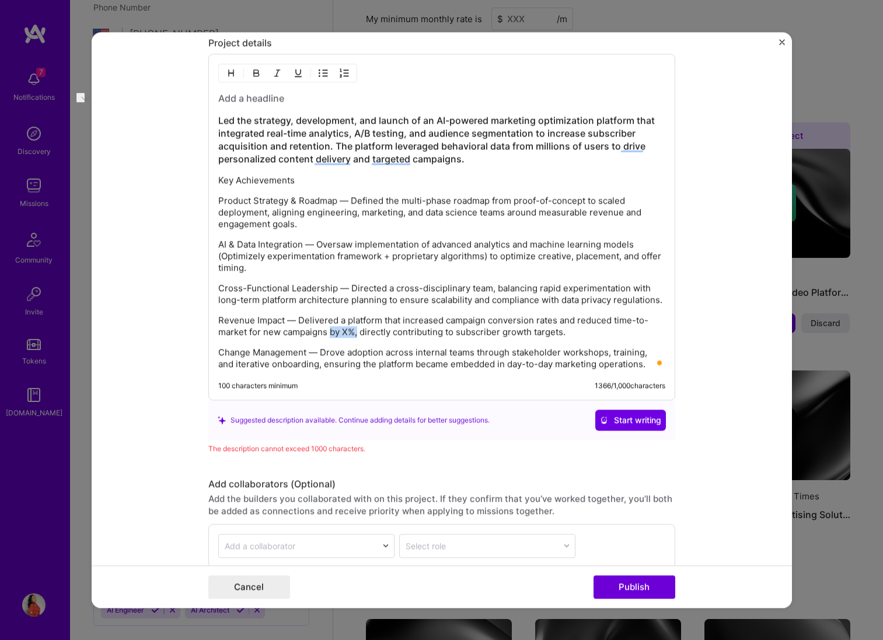
drag, startPoint x: 356, startPoint y: 332, endPoint x: 330, endPoint y: 334, distance: 26.4
click at [330, 334] on p "Revenue Impact — Delivered a platform that increased campaign conversion rates …" at bounding box center [441, 325] width 447 height 23
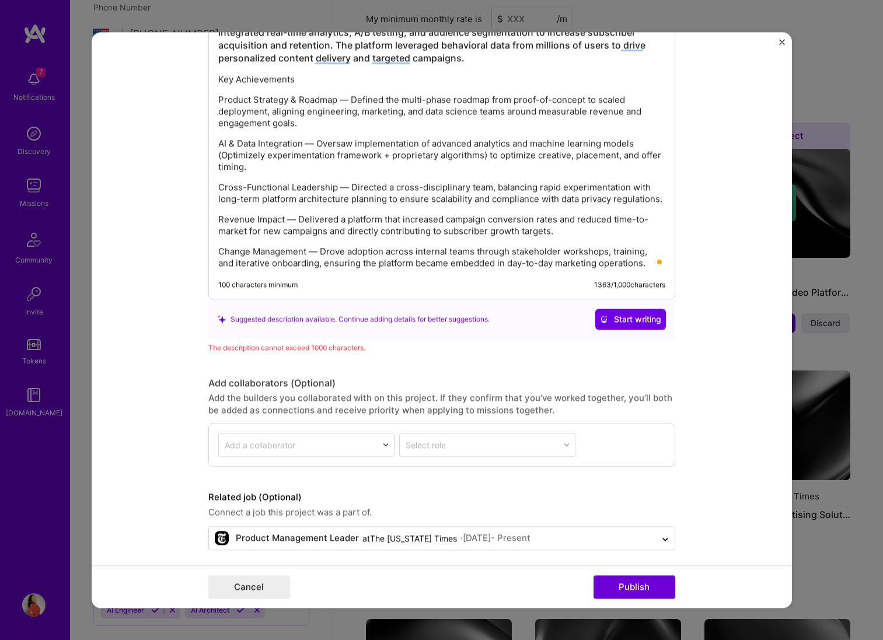
scroll to position [1377, 0]
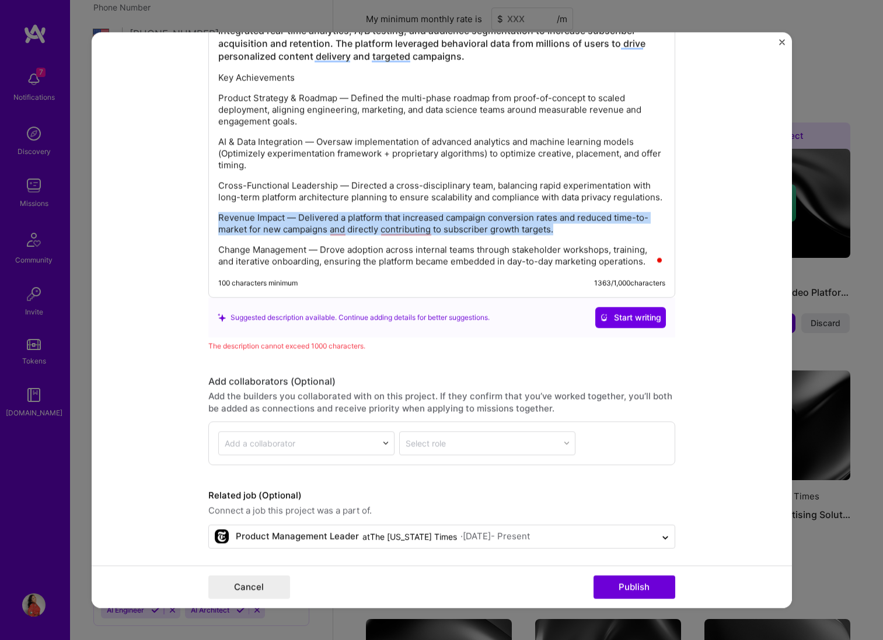
drag, startPoint x: 570, startPoint y: 229, endPoint x: 204, endPoint y: 223, distance: 366.4
click at [204, 223] on form "Project title Digital Marketing Optimization Platform Company The [US_STATE] Ti…" at bounding box center [442, 320] width 700 height 576
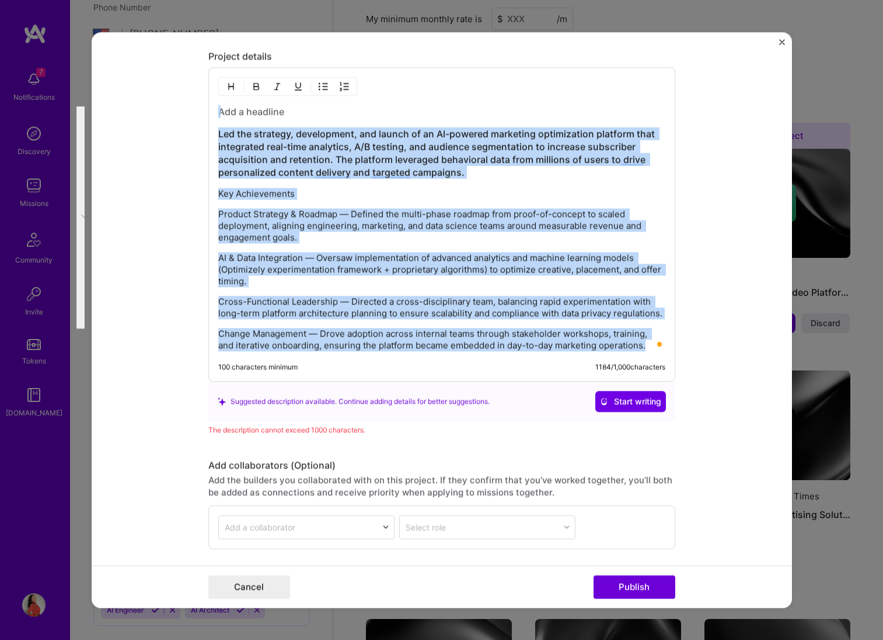
scroll to position [1149, 0]
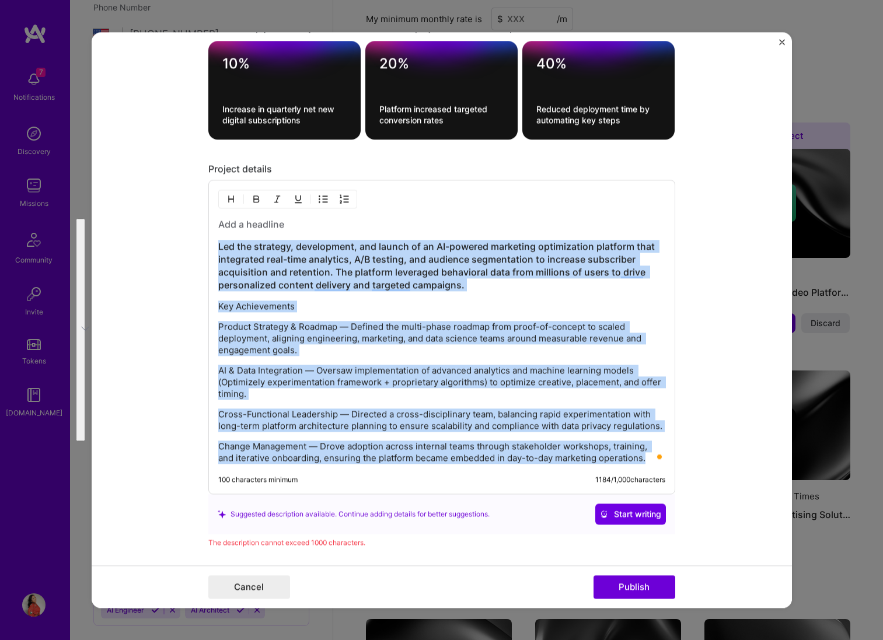
drag, startPoint x: 606, startPoint y: 252, endPoint x: 218, endPoint y: 248, distance: 387.4
click at [218, 248] on div "Led the strategy, development, and launch of an AI-powered marketing optimizati…" at bounding box center [441, 341] width 447 height 246
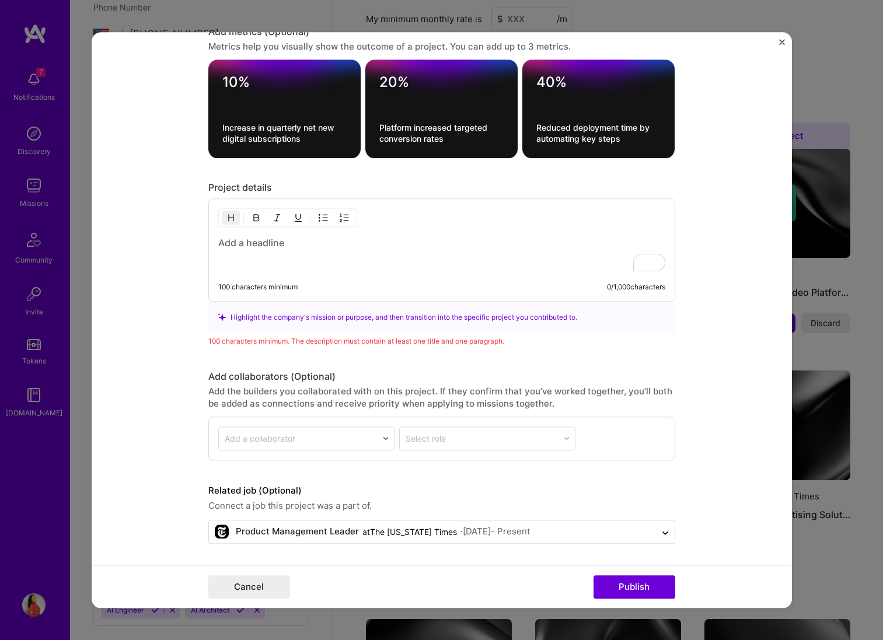
click at [233, 246] on h3 "To enrich screen reader interactions, please activate Accessibility in Grammarl…" at bounding box center [441, 242] width 447 height 13
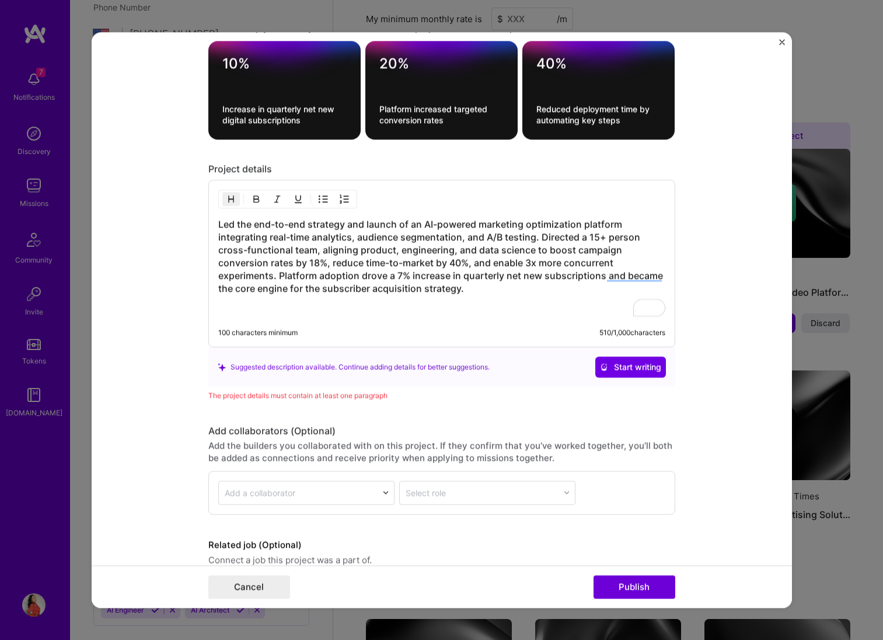
click at [401, 278] on h3 "Led the end-to-end strategy and launch of an AI-powered marketing optimization …" at bounding box center [441, 256] width 447 height 77
click at [168, 350] on form "Project title Digital Marketing Optimization Platform Company The [US_STATE] Ti…" at bounding box center [442, 320] width 700 height 576
click at [348, 289] on h3 "Led the end-to-end strategy and launch of an AI-powered marketing optimization …" at bounding box center [441, 256] width 447 height 77
click at [218, 225] on h3 "Led the end-to-end strategy and launch of an AI-powered marketing optimization …" at bounding box center [441, 256] width 447 height 77
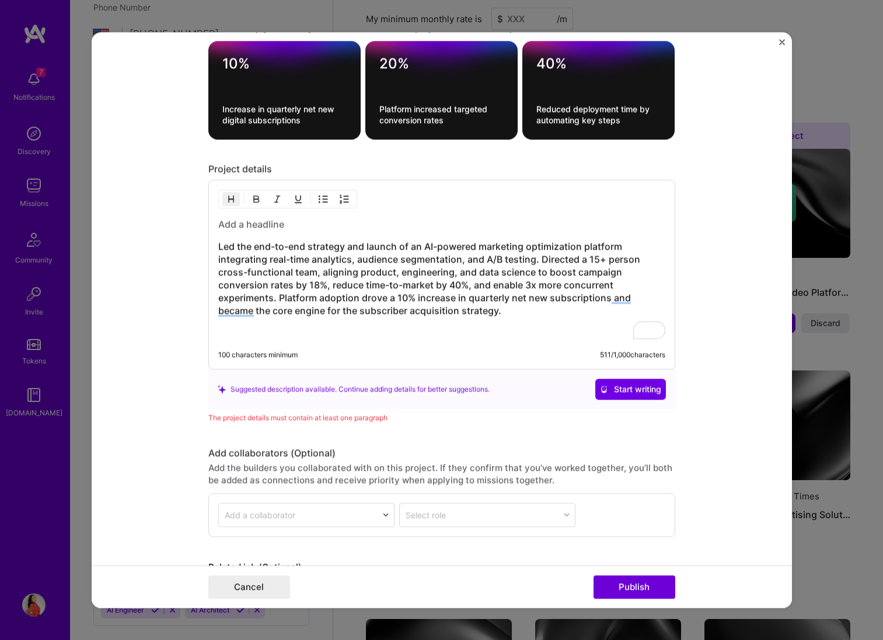
click at [317, 285] on h3 "Led the end-to-end strategy and launch of an AI-powered marketing optimization …" at bounding box center [441, 278] width 447 height 77
click at [507, 318] on div "Led the end-to-end strategy and launch of an AI-powered marketing optimization …" at bounding box center [441, 278] width 447 height 121
drag, startPoint x: 114, startPoint y: 391, endPoint x: 124, endPoint y: 385, distance: 11.3
click at [116, 391] on form "Project title Digital Marketing Optimization Platform Company The [US_STATE] Ti…" at bounding box center [442, 320] width 700 height 576
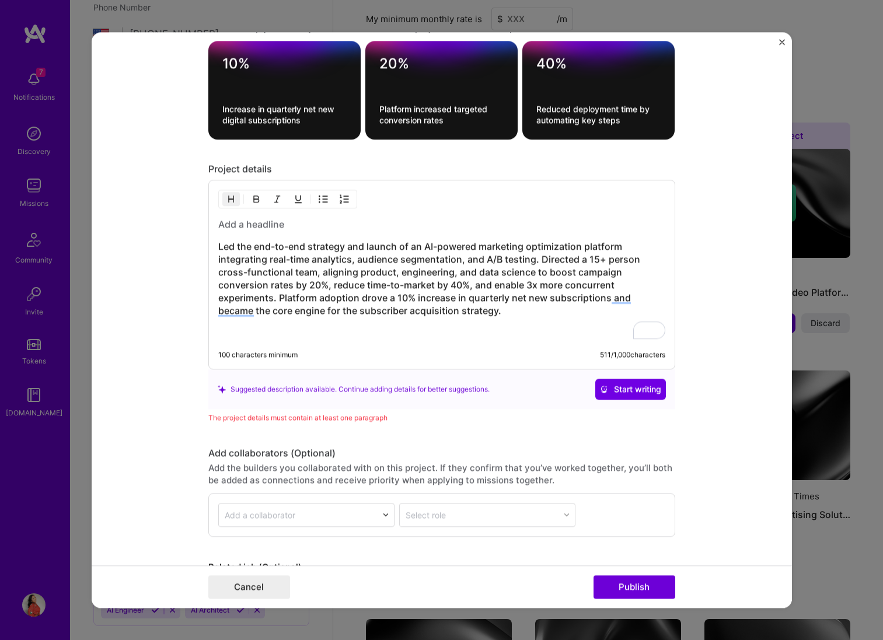
click at [242, 242] on h3 "Led the end-to-end strategy and launch of an AI-powered marketing optimization …" at bounding box center [441, 278] width 447 height 77
click at [242, 226] on h3 "To enrich screen reader interactions, please activate Accessibility in Grammarl…" at bounding box center [441, 224] width 447 height 13
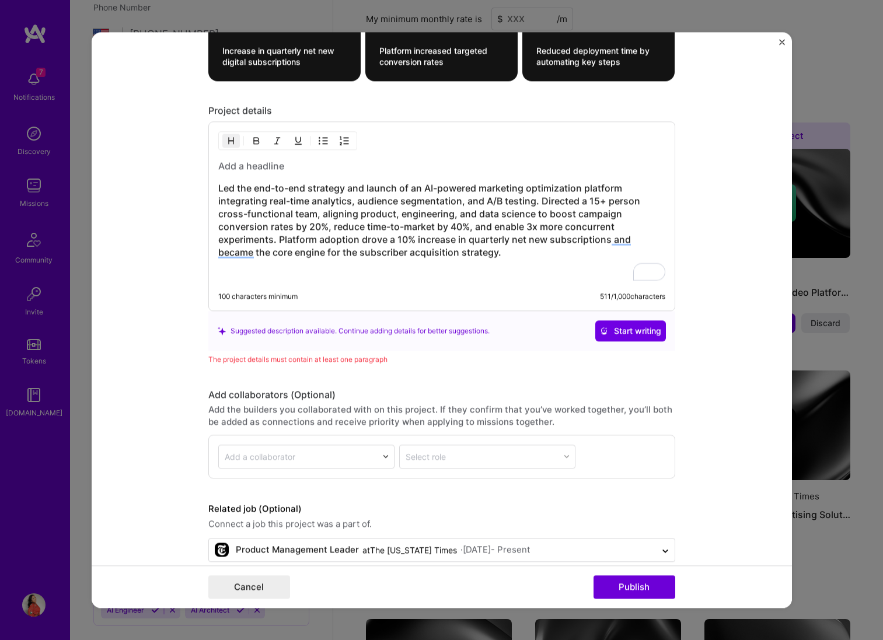
scroll to position [1226, 0]
